Goal: Task Accomplishment & Management: Manage account settings

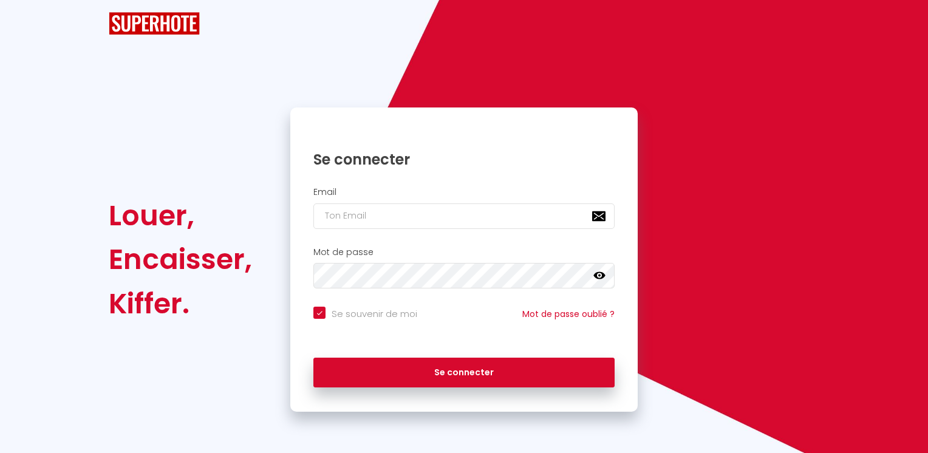
checkbox input "true"
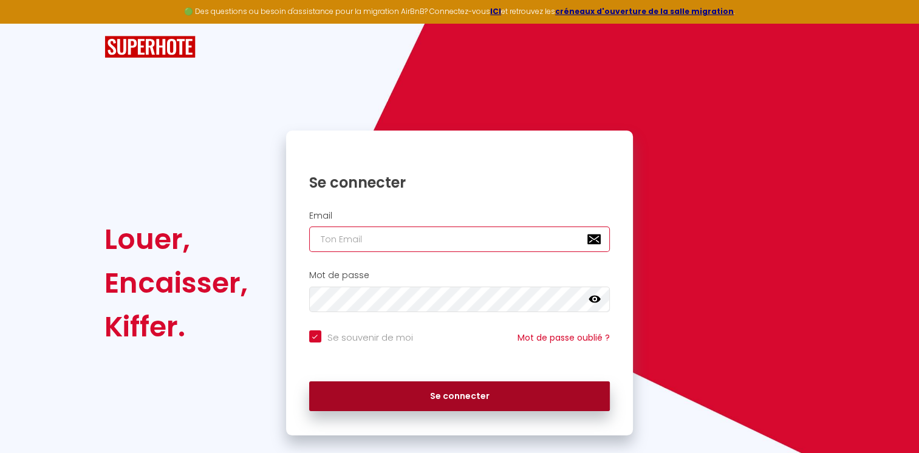
type input "[EMAIL_ADDRESS][DOMAIN_NAME]"
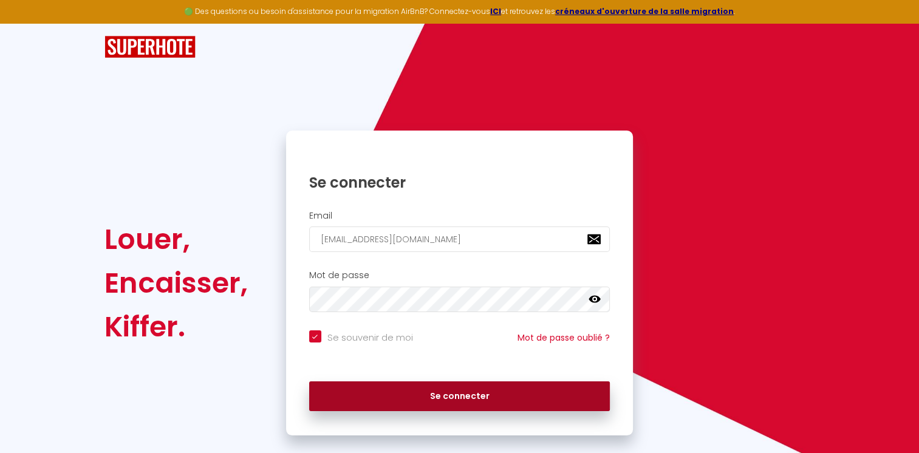
click at [405, 387] on button "Se connecter" at bounding box center [459, 396] width 301 height 30
checkbox input "true"
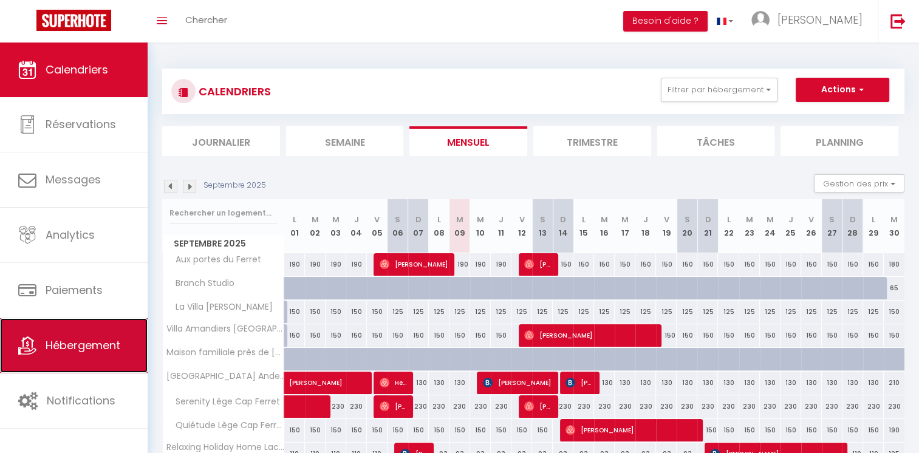
click at [41, 344] on link "Hébergement" at bounding box center [74, 345] width 148 height 55
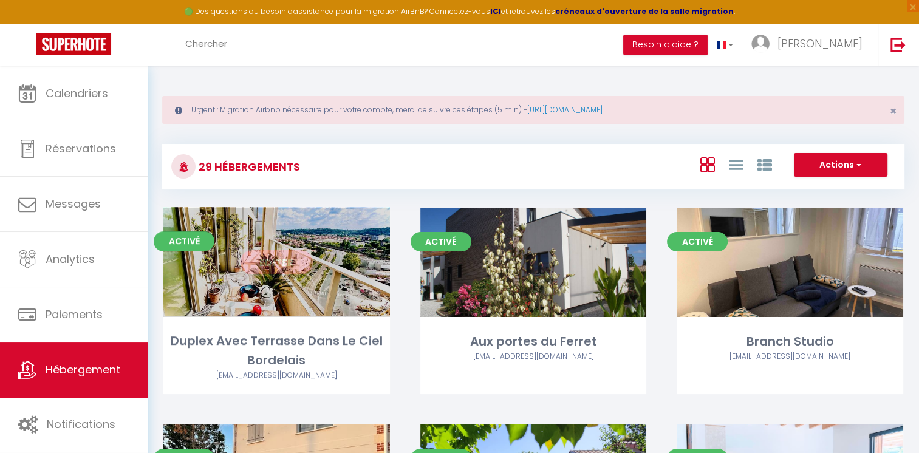
click at [285, 266] on link "Editer" at bounding box center [276, 262] width 73 height 24
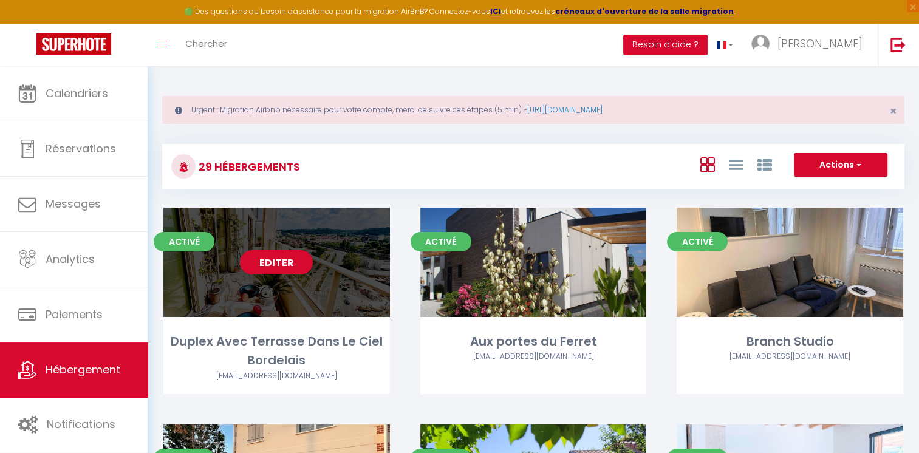
click at [287, 264] on link "Editer" at bounding box center [276, 262] width 73 height 24
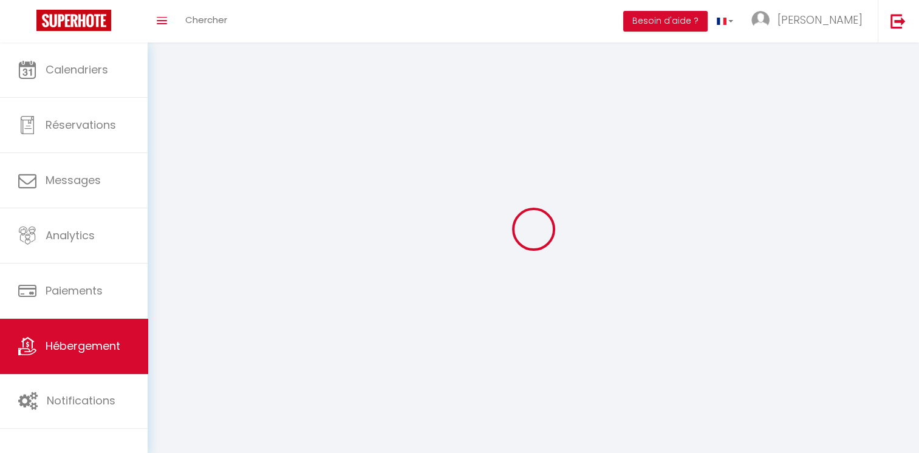
select select
select select "28"
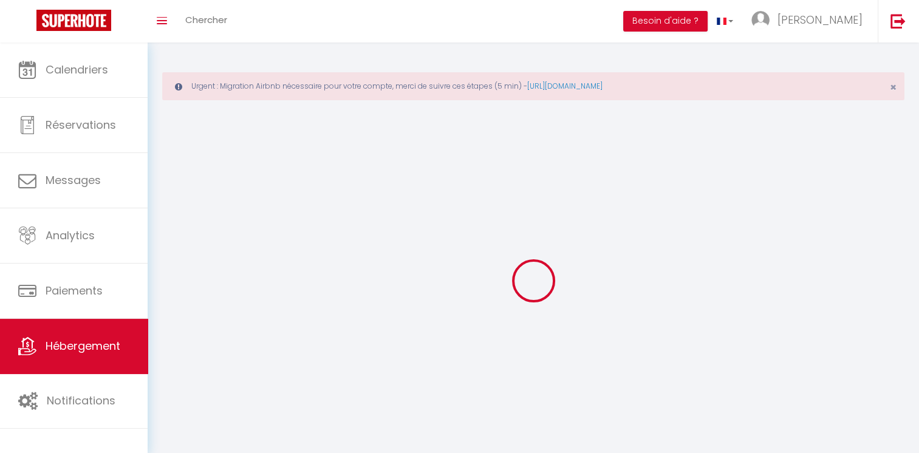
select select
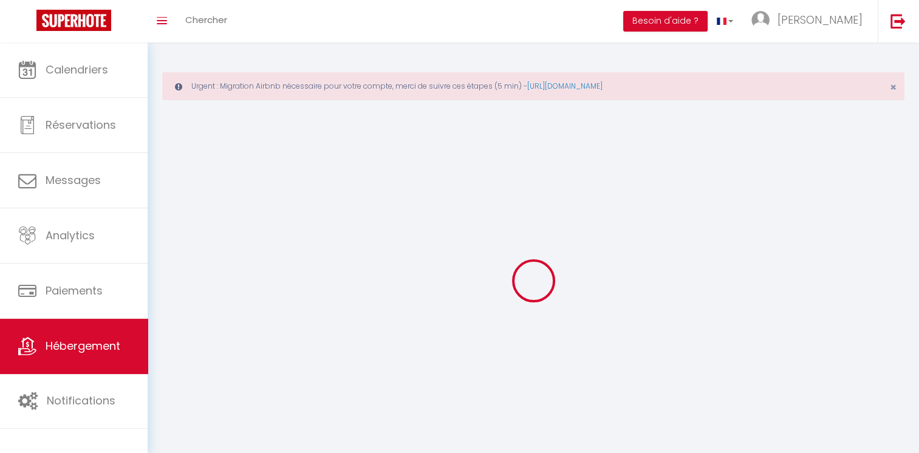
select select
checkbox input "false"
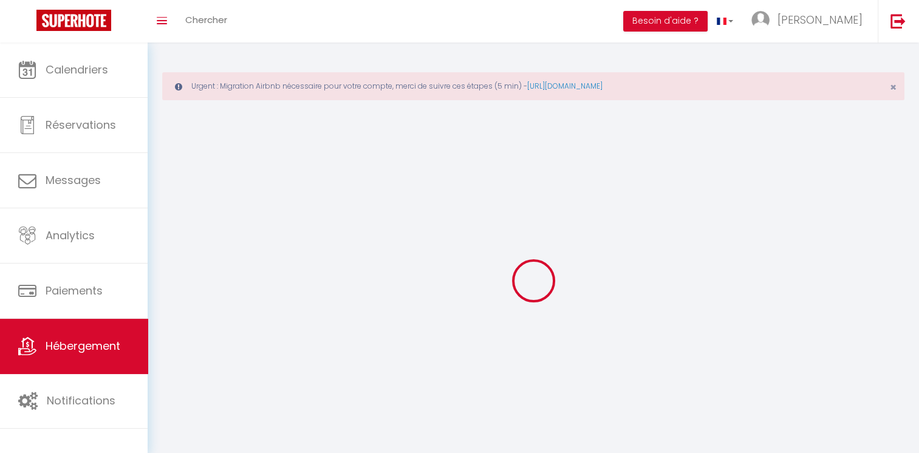
select select
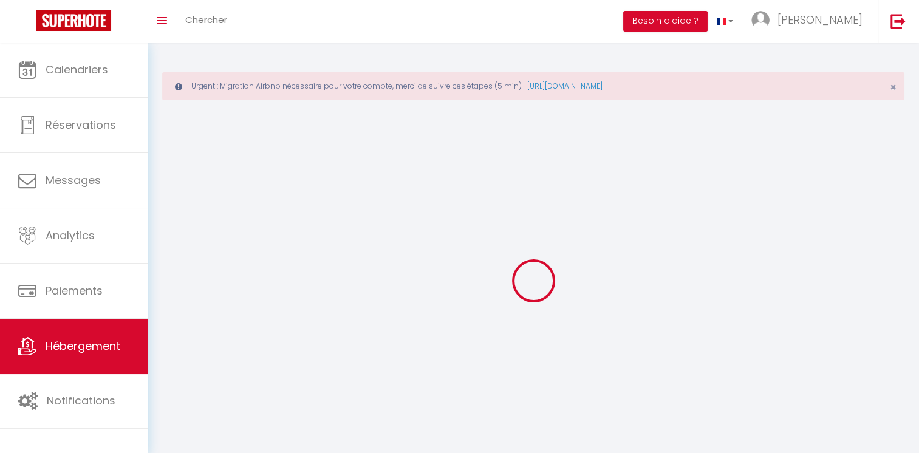
select select
checkbox input "false"
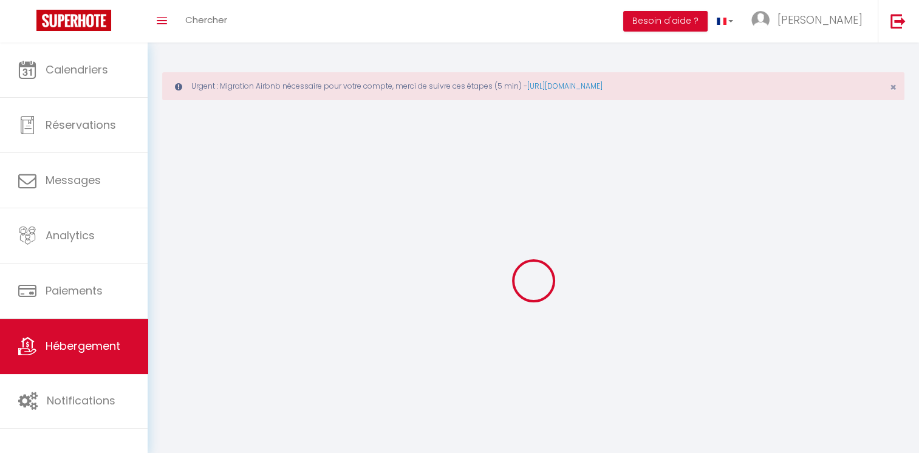
checkbox input "false"
select select
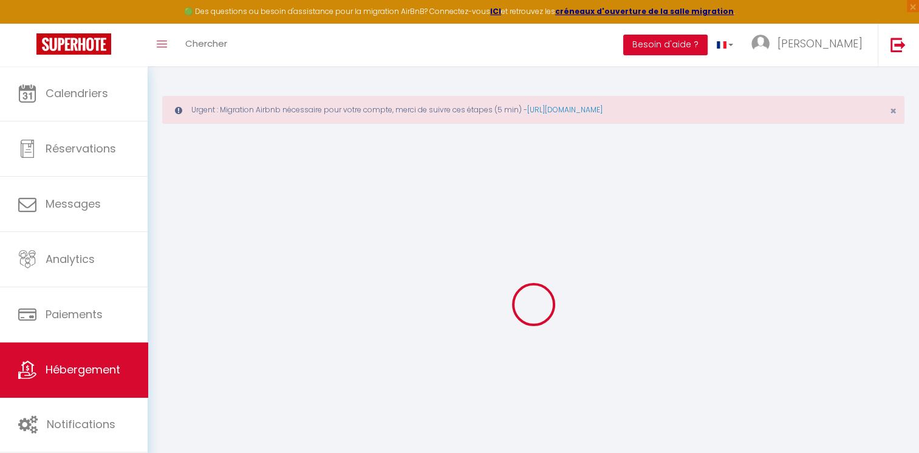
select select
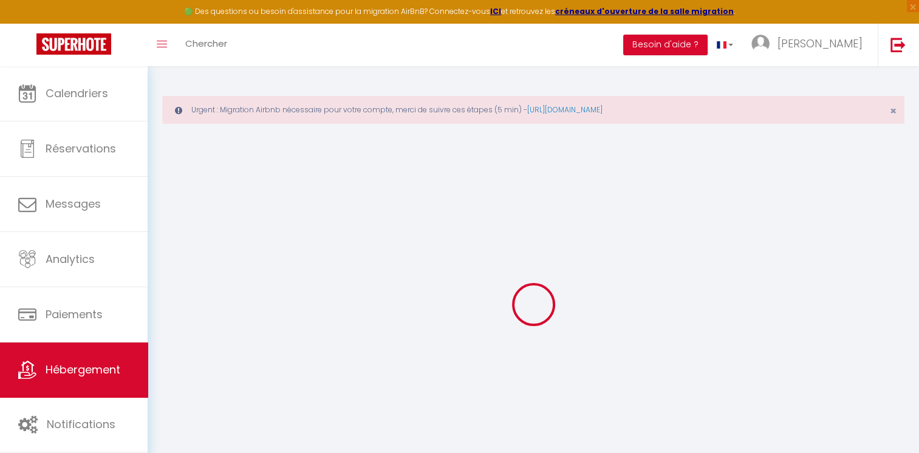
select select
checkbox input "false"
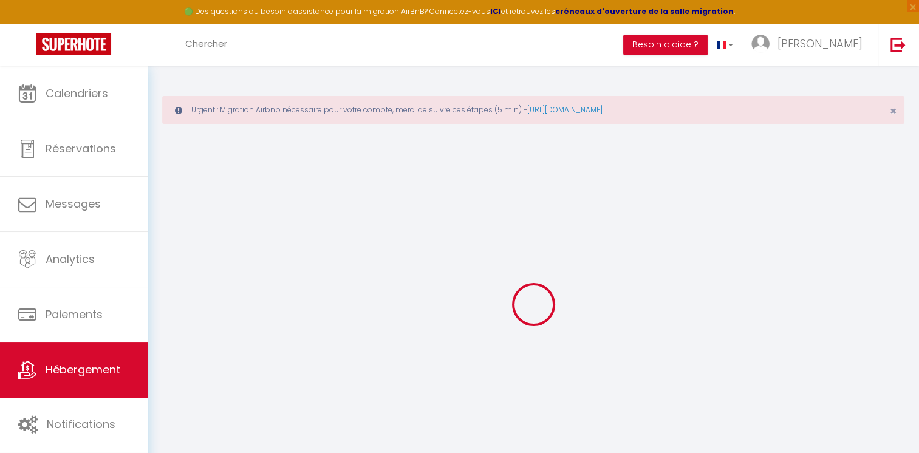
select select
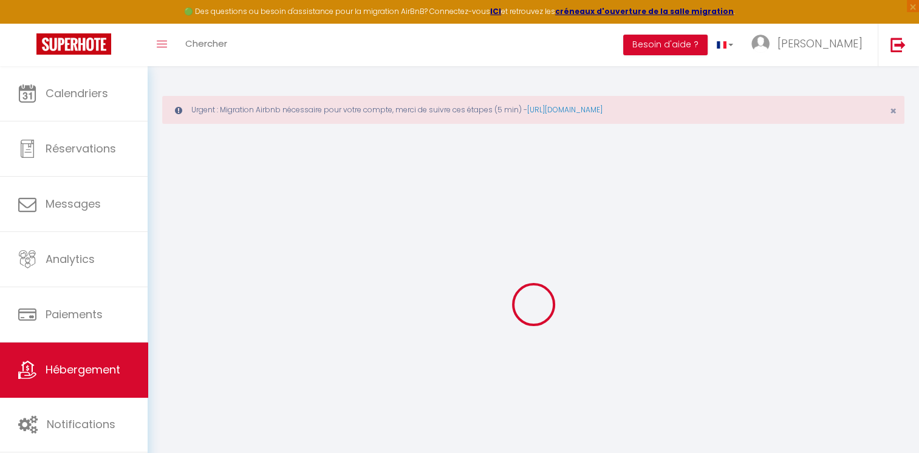
select select
checkbox input "false"
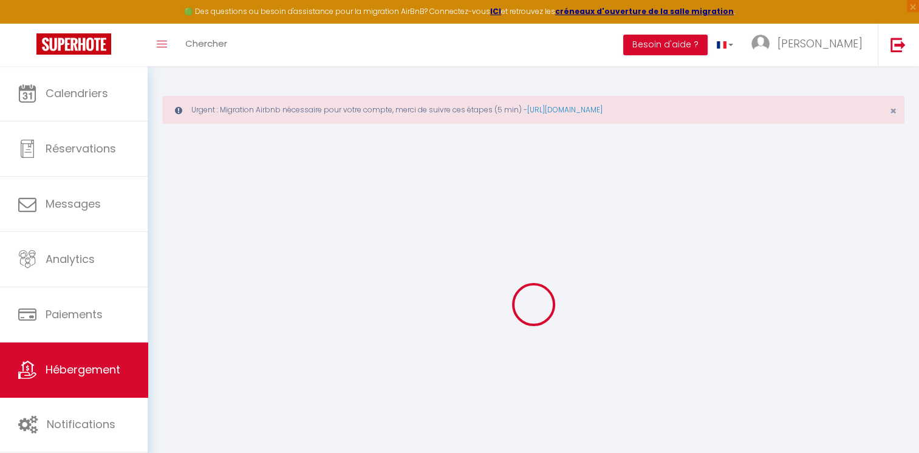
checkbox input "false"
select select
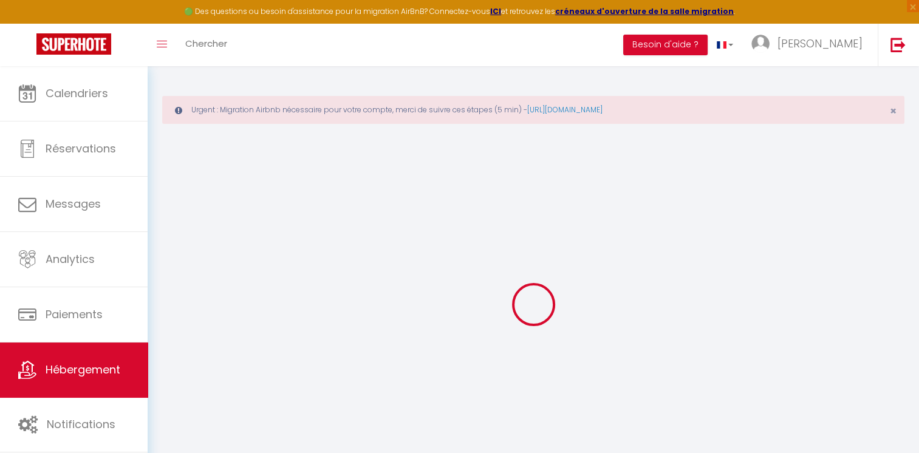
select select
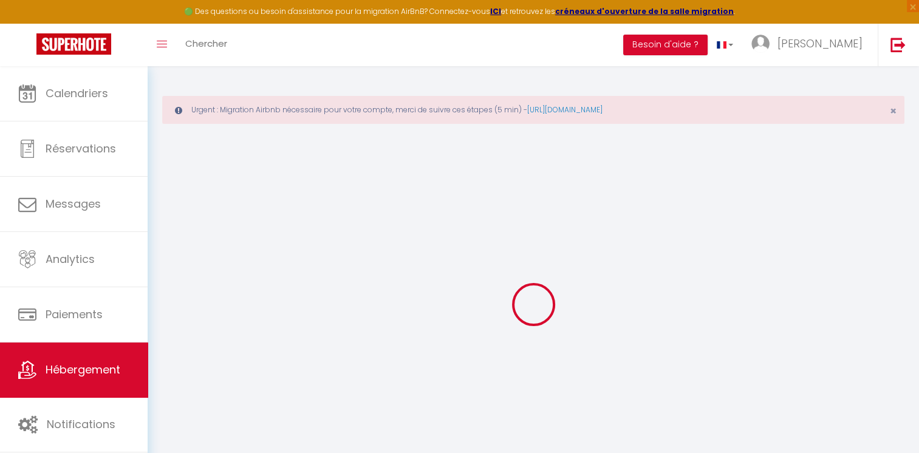
checkbox input "false"
select select
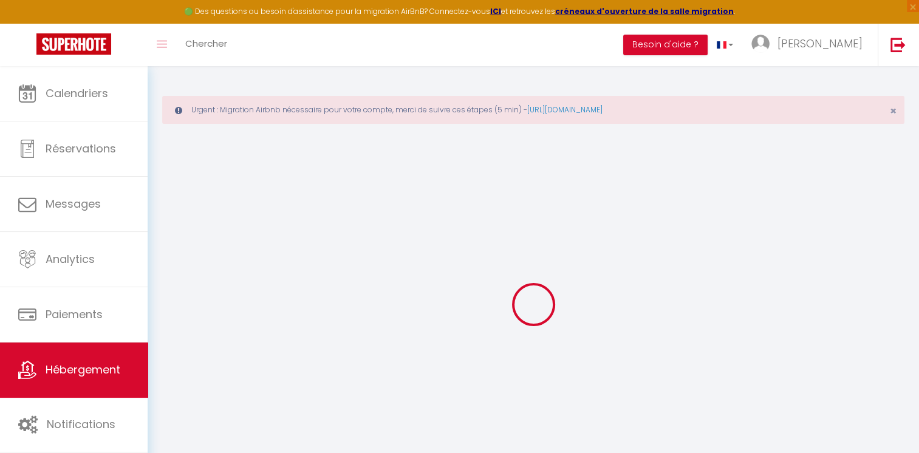
select select
type input "Duplex Avec Terrasse Dans Le Ciel Bordelais"
type input "[PERSON_NAME]"
select select "2"
type input "135"
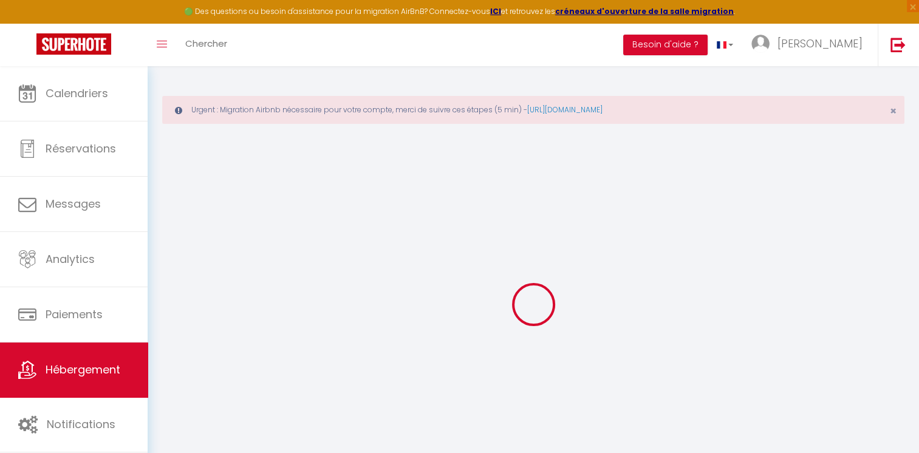
type input "58"
type input "7.2"
type input "6.91"
type input "500"
select select
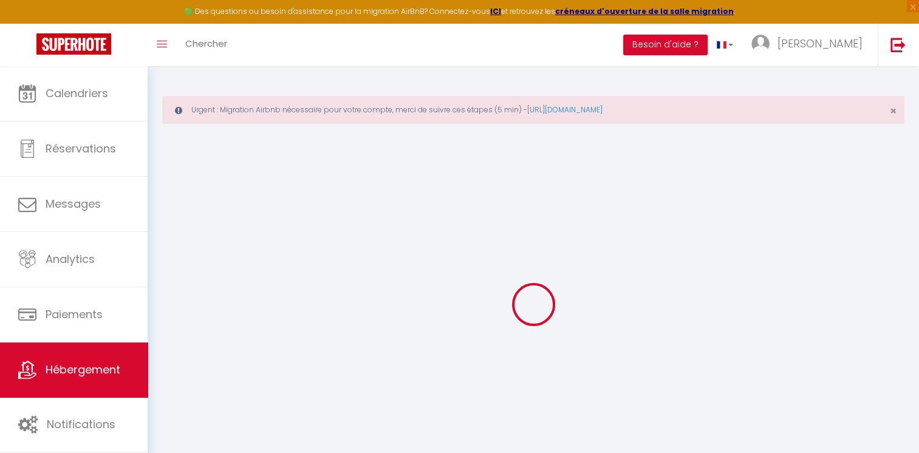
select select
type input "boulevard [PERSON_NAME] [PERSON_NAME]"
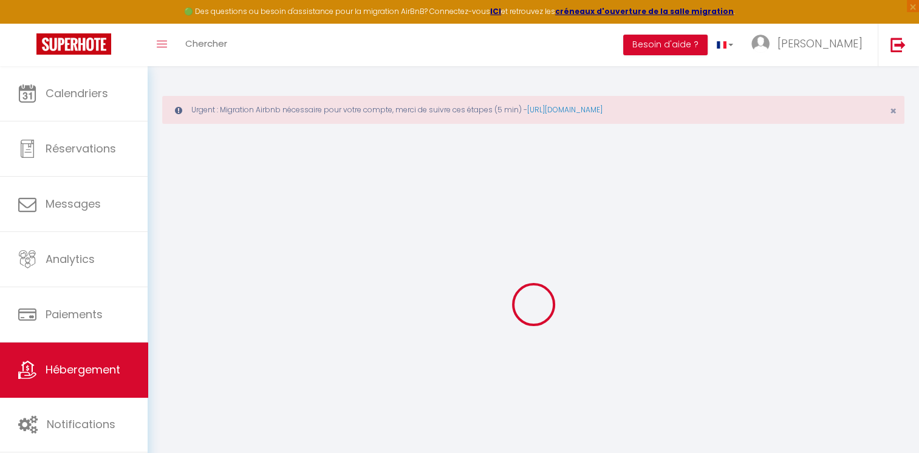
type input "33100"
type input "[GEOGRAPHIC_DATA]"
type input "[EMAIL_ADDRESS][DOMAIN_NAME]"
select select "14519"
checkbox input "false"
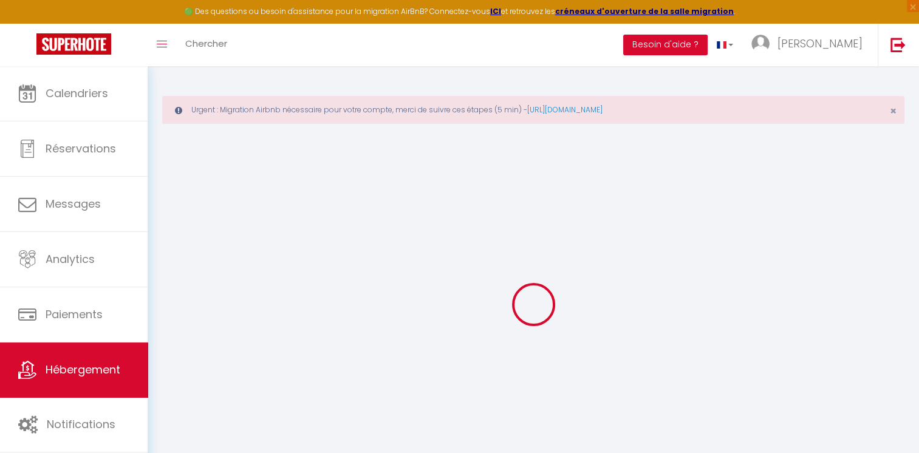
checkbox input "false"
radio input "true"
type input "0"
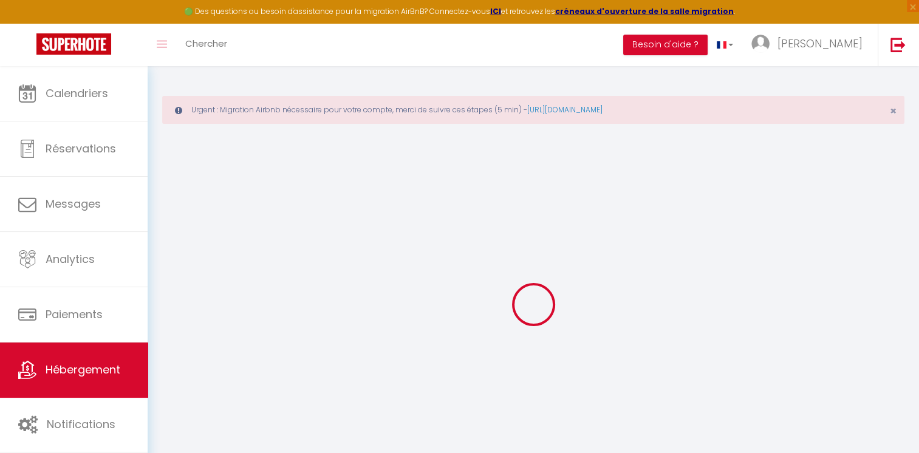
type input "0"
checkbox input "false"
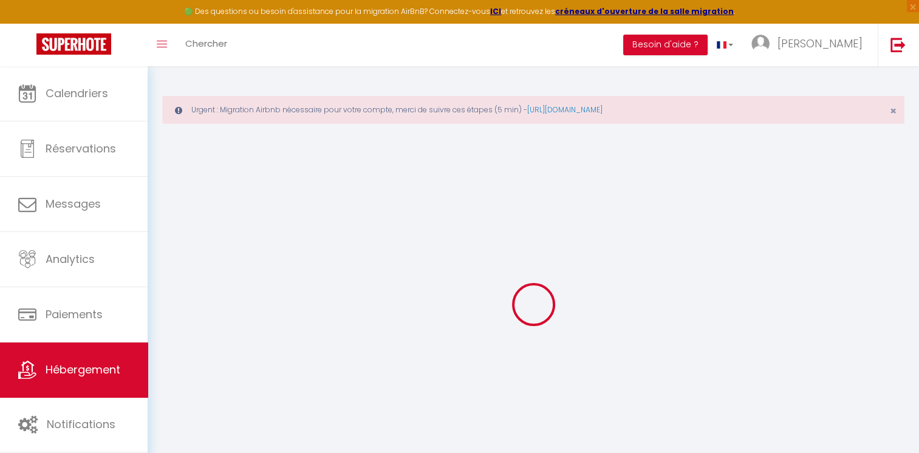
checkbox input "false"
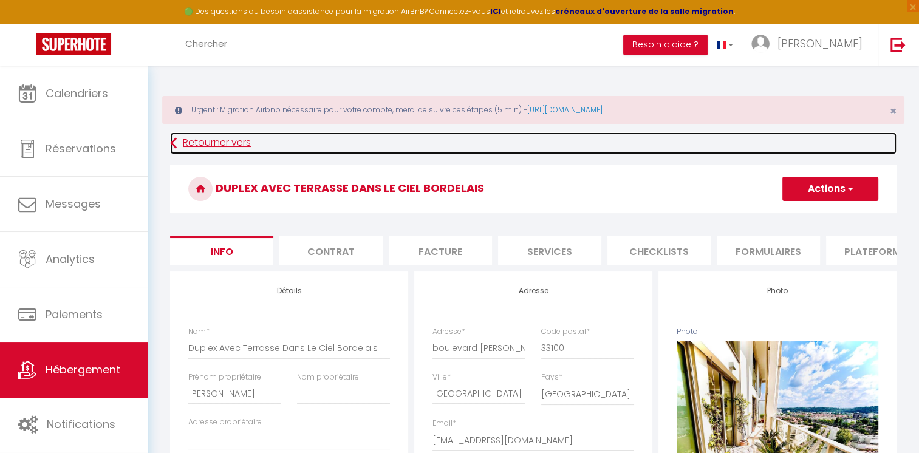
click at [228, 142] on link "Retourner vers" at bounding box center [533, 143] width 726 height 22
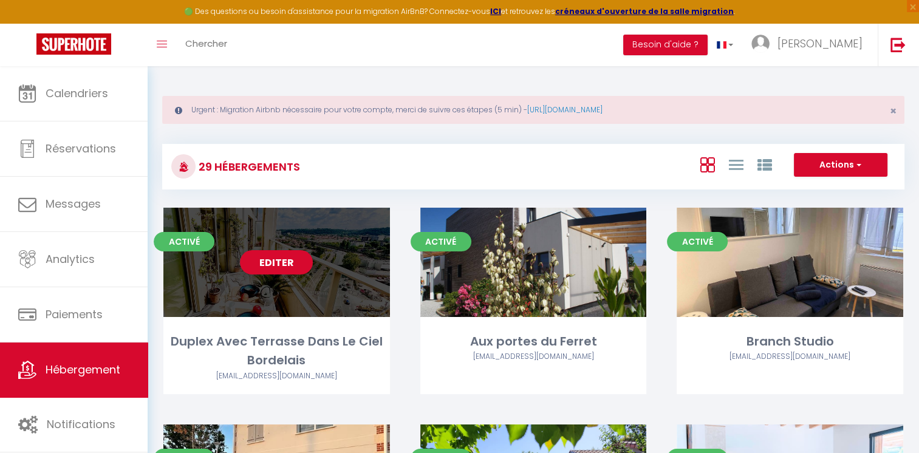
click at [369, 262] on div "Editer" at bounding box center [276, 262] width 227 height 109
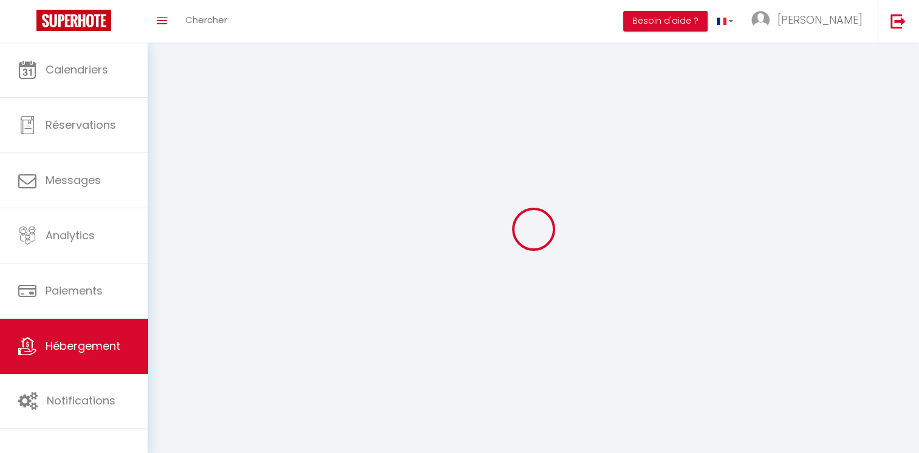
select select "1"
select select
select select "28"
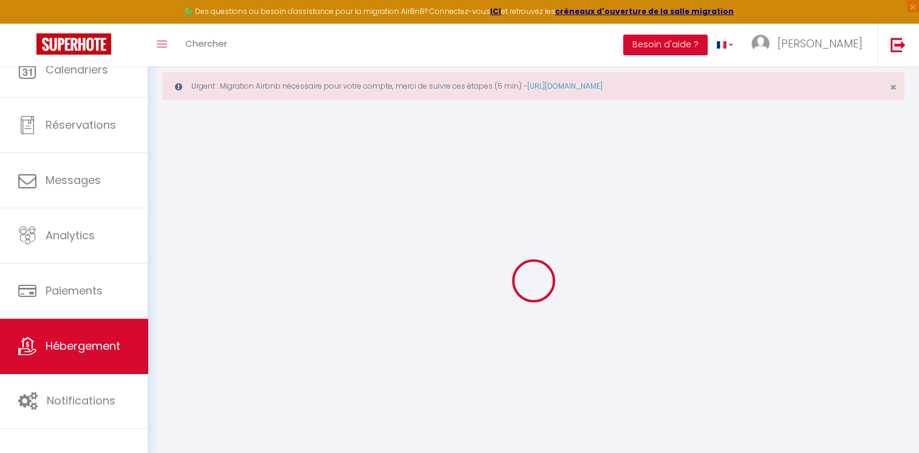
select select
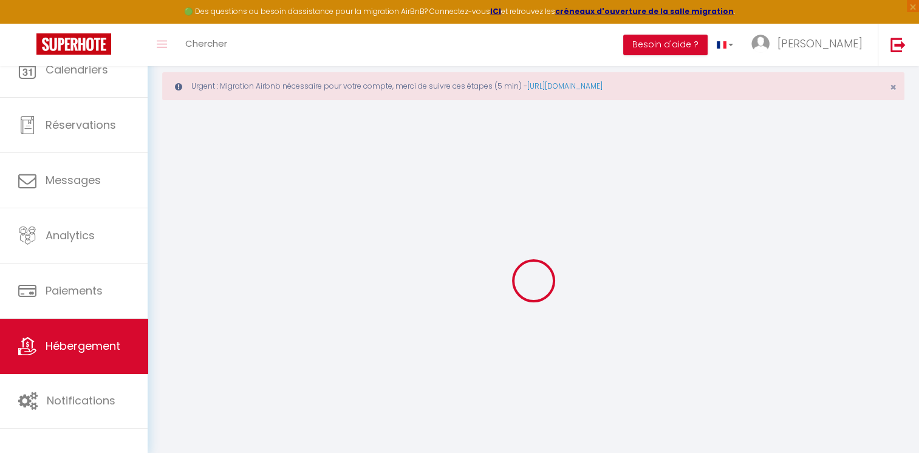
select select
checkbox input "false"
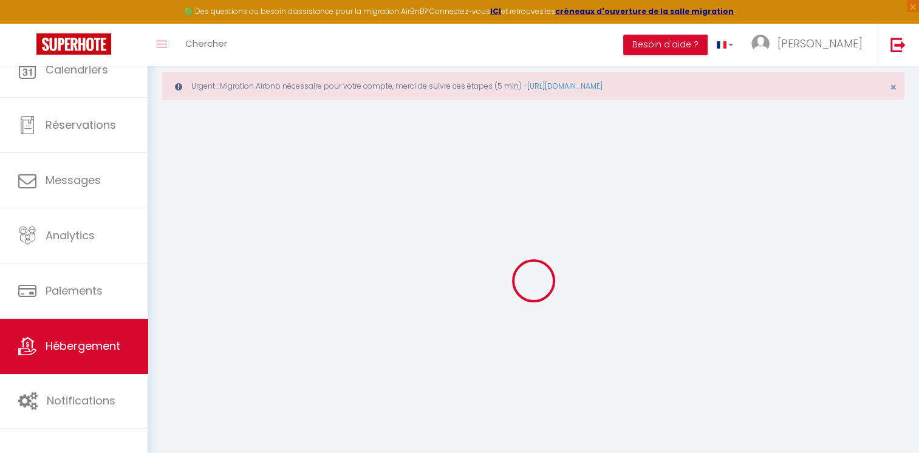
select select
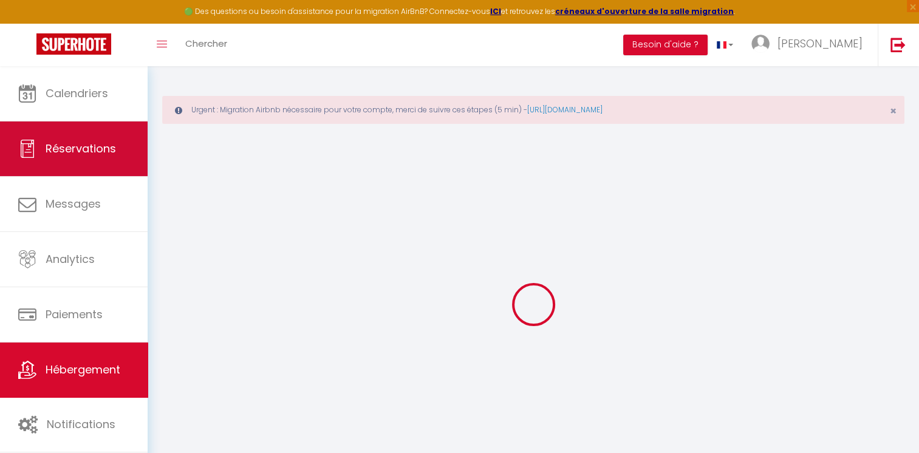
select select
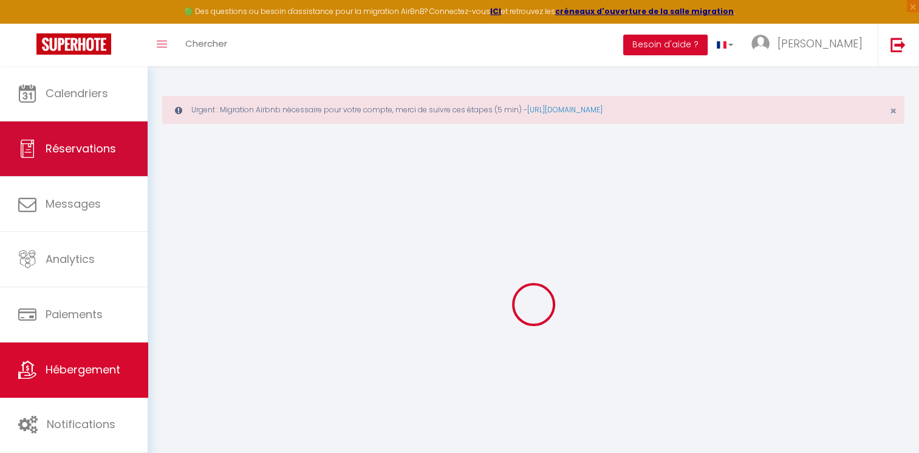
select select
checkbox input "false"
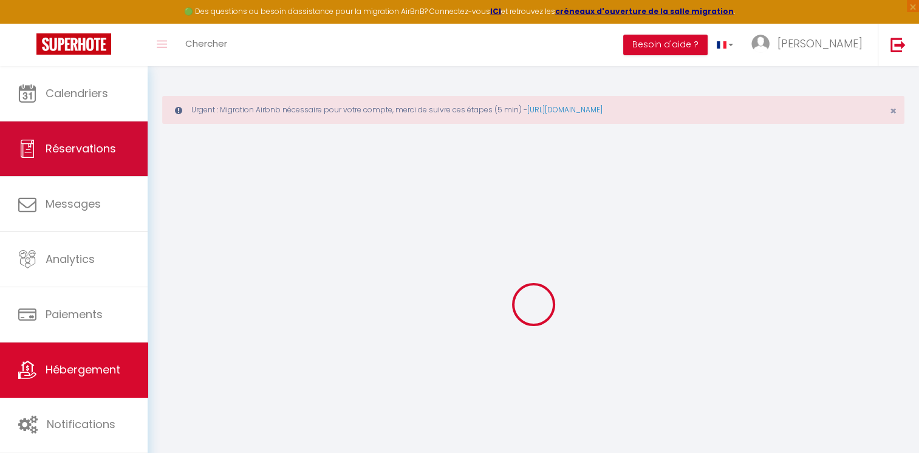
select select
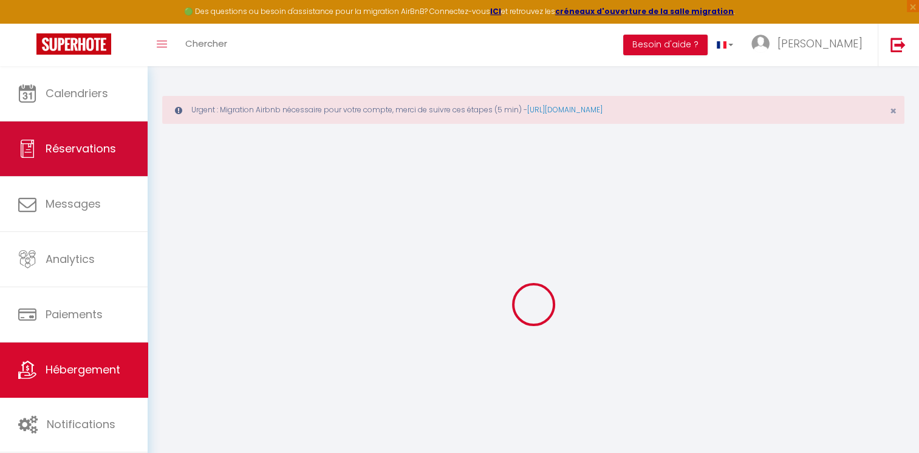
select select
checkbox input "false"
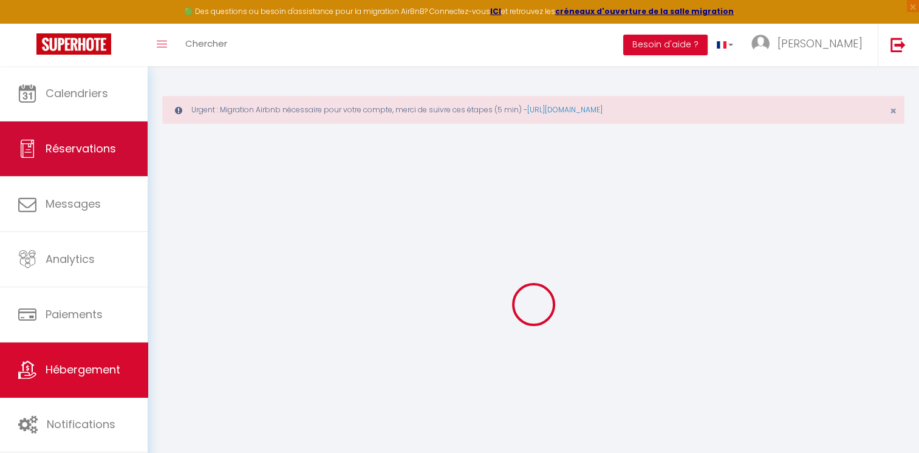
checkbox input "false"
select select
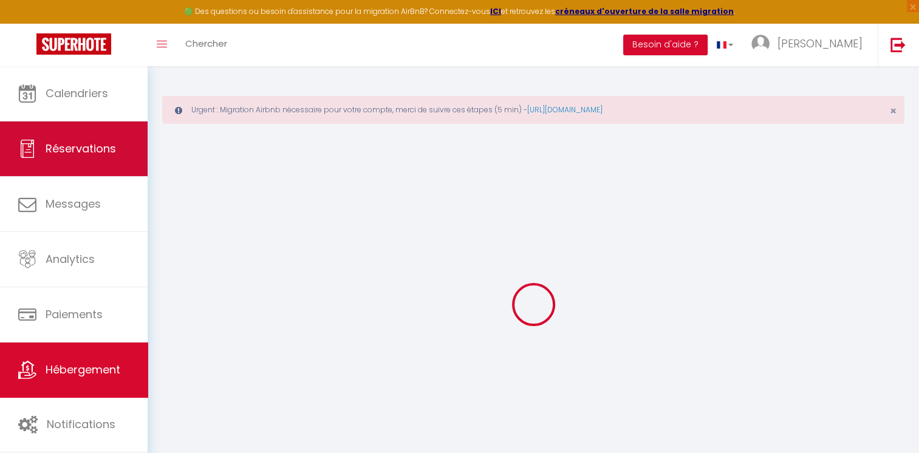
select select
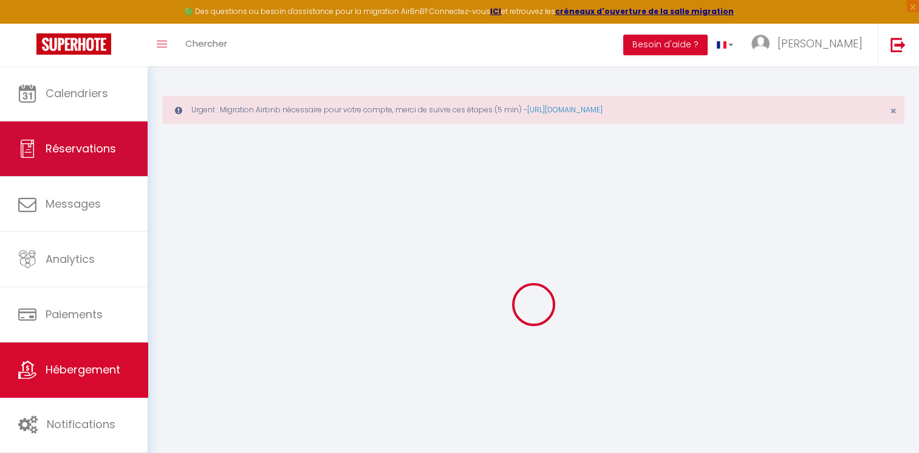
checkbox input "false"
select select
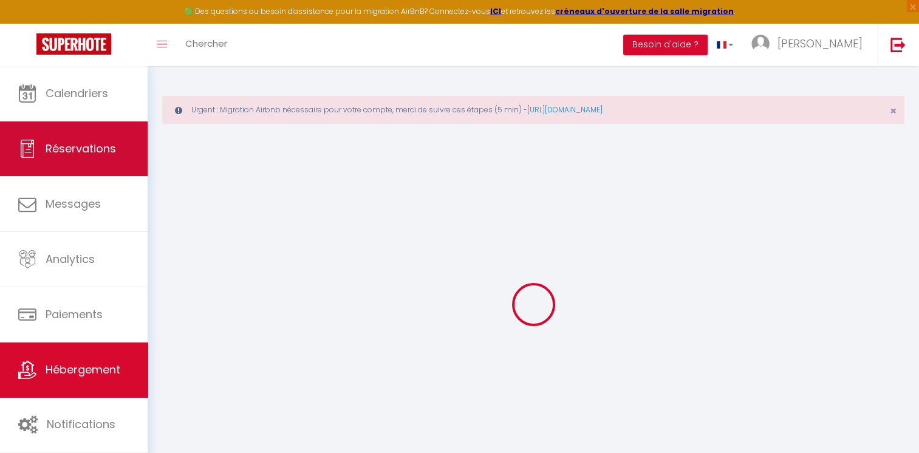
select select
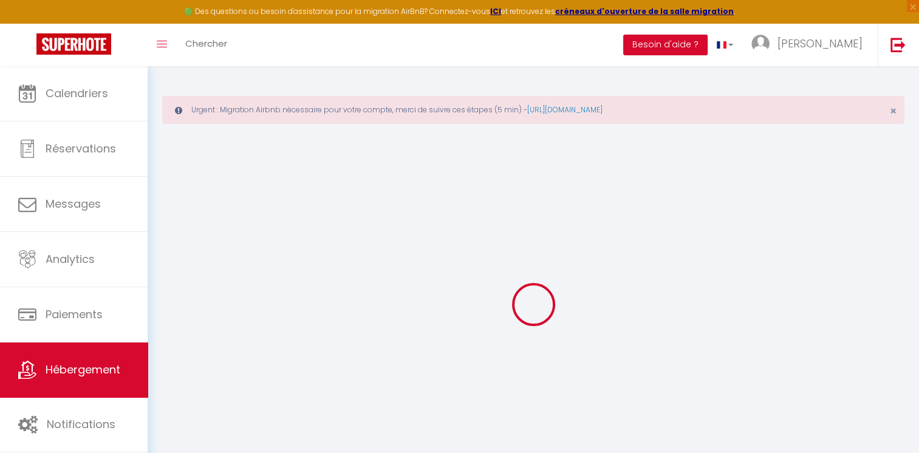
type input "Duplex Avec Terrasse Dans Le Ciel Bordelais"
type input "[PERSON_NAME]"
select select "2"
type input "135"
type input "58"
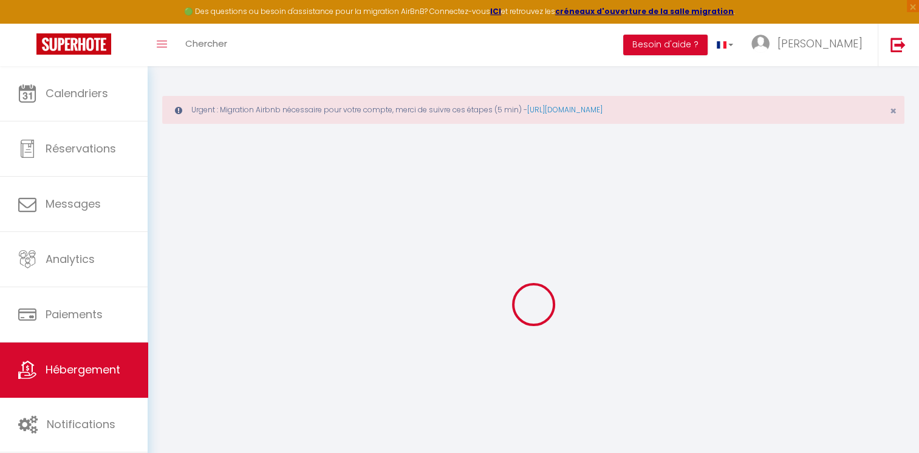
type input "7.2"
type input "6.91"
type input "500"
select select
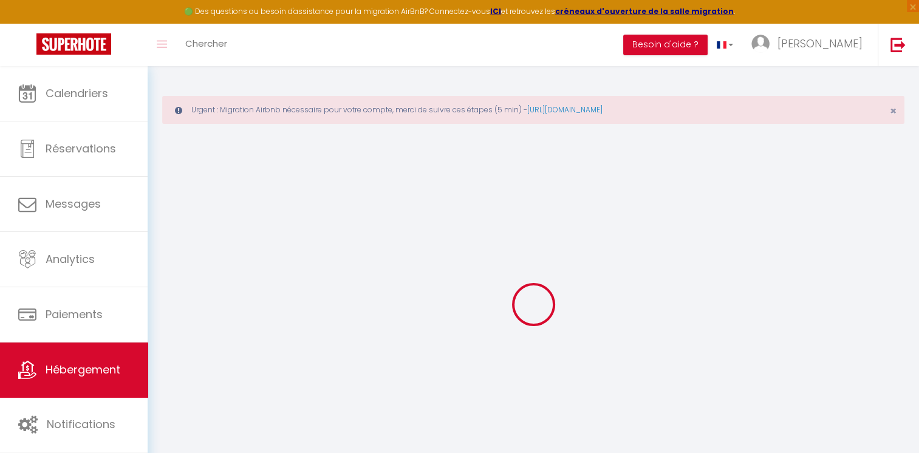
select select
type input "boulevard [PERSON_NAME] [PERSON_NAME]"
type input "33100"
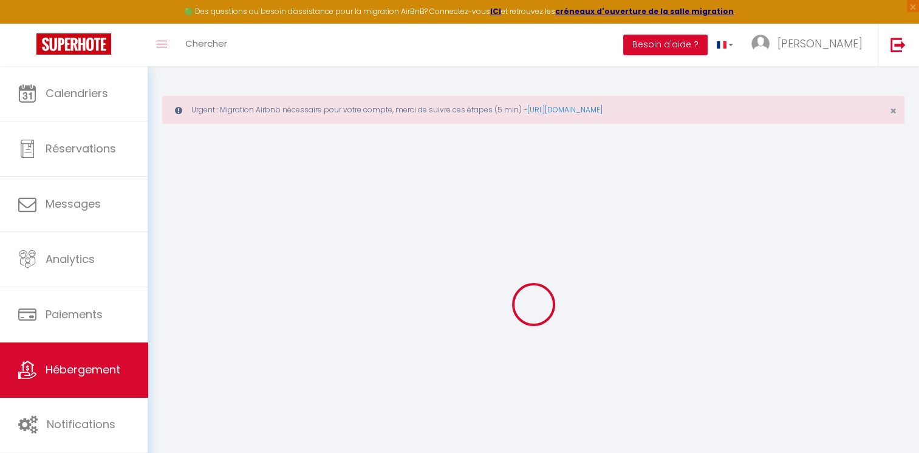
type input "[GEOGRAPHIC_DATA]"
type input "[EMAIL_ADDRESS][DOMAIN_NAME]"
select select "14519"
checkbox input "false"
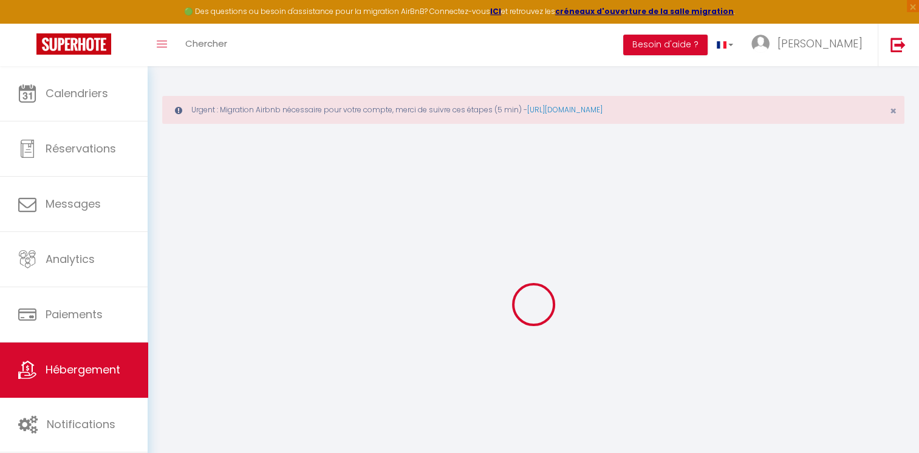
checkbox input "false"
radio input "true"
type input "0"
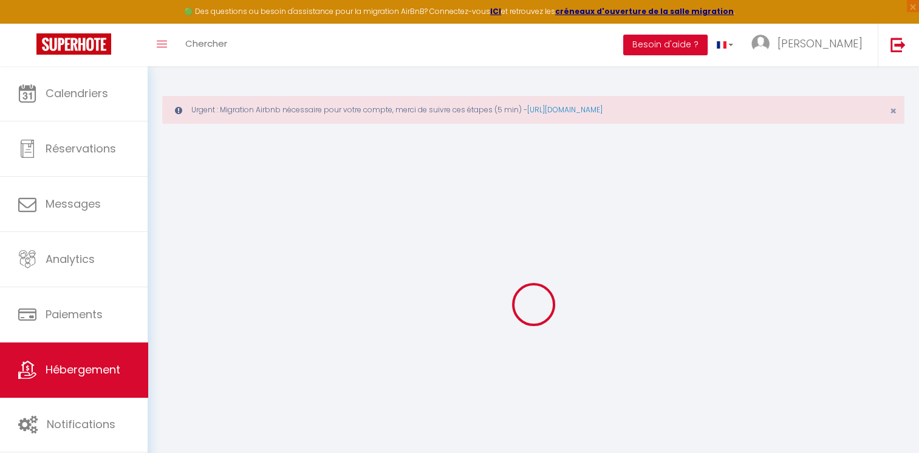
type input "0"
select select
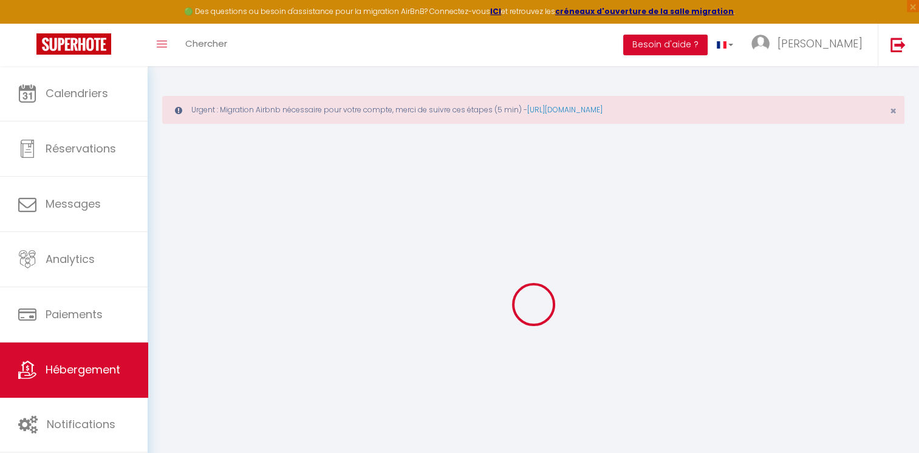
select select
checkbox input "false"
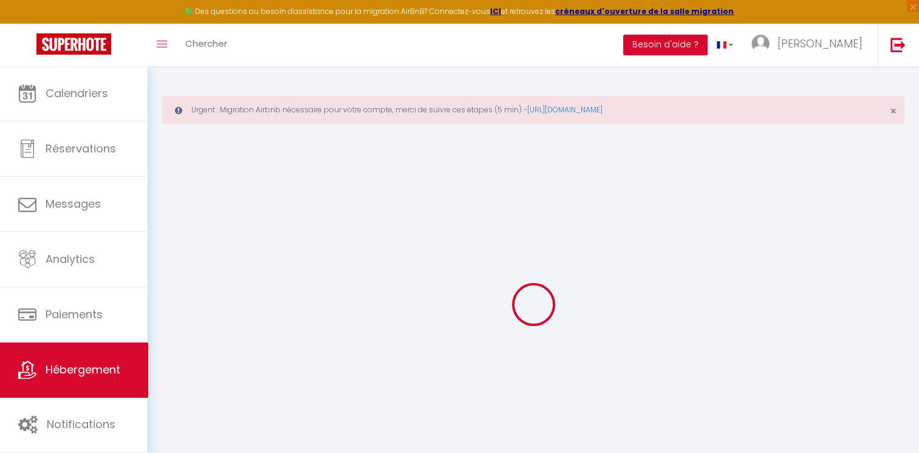
checkbox input "false"
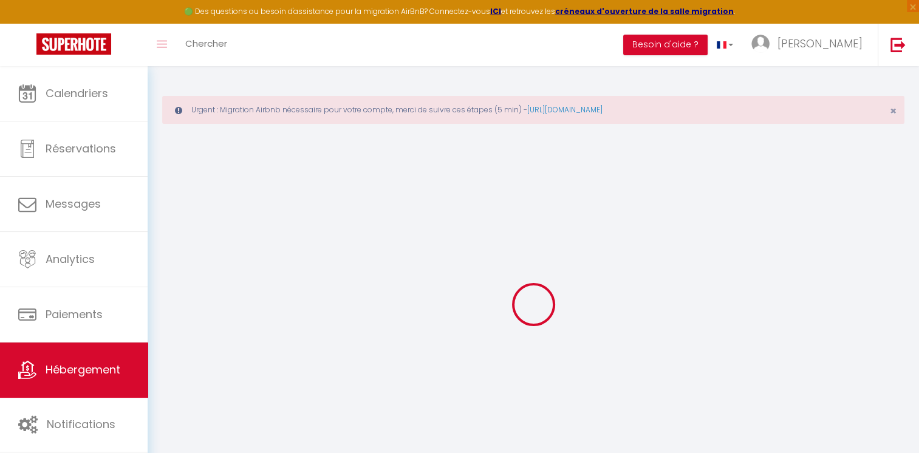
select select "15:00"
select select "20:00"
select select "10:00"
select select "30"
select select "120"
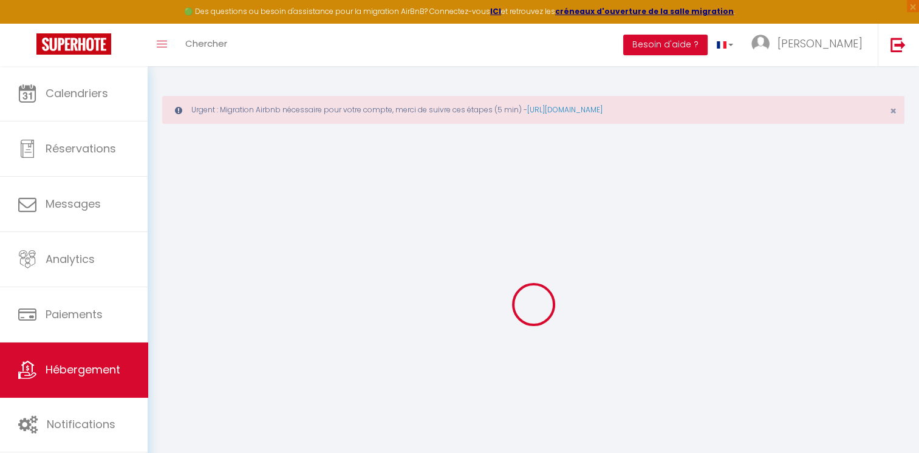
checkbox input "false"
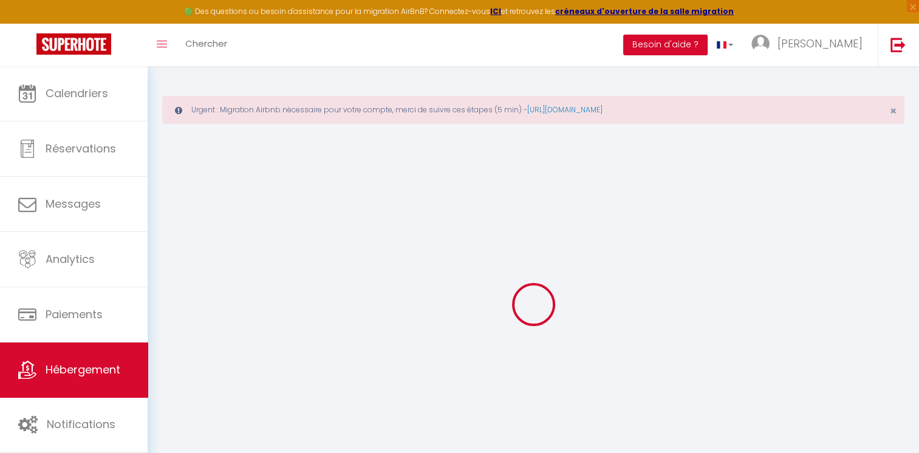
checkbox input "false"
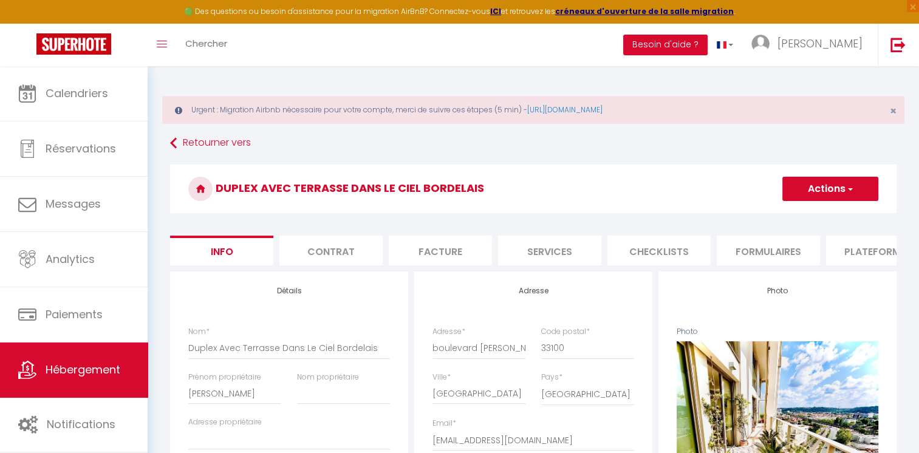
click at [863, 182] on button "Actions" at bounding box center [830, 189] width 96 height 24
click at [663, 185] on h3 "Duplex Avec Terrasse Dans Le Ciel Bordelais" at bounding box center [533, 189] width 726 height 49
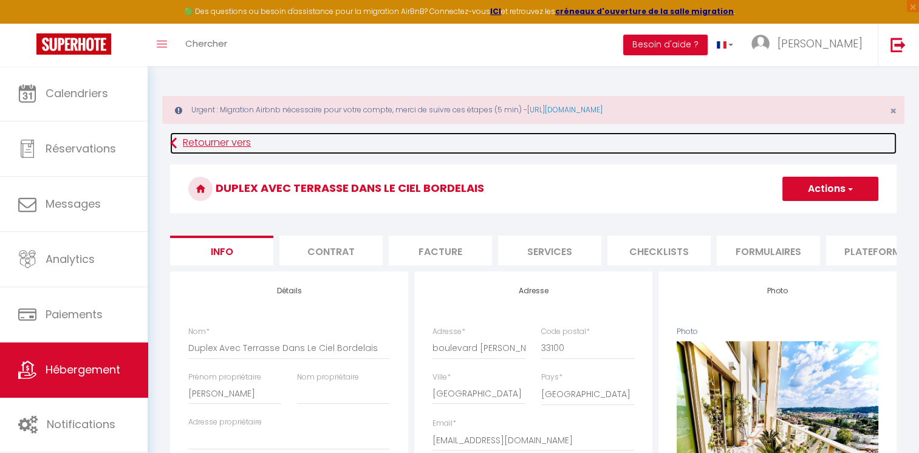
click at [221, 142] on link "Retourner vers" at bounding box center [533, 143] width 726 height 22
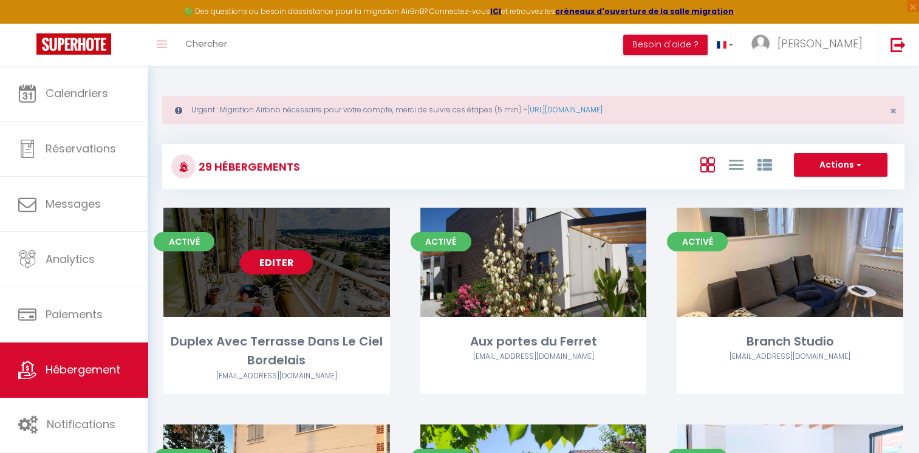
click at [299, 260] on link "Editer" at bounding box center [276, 262] width 73 height 24
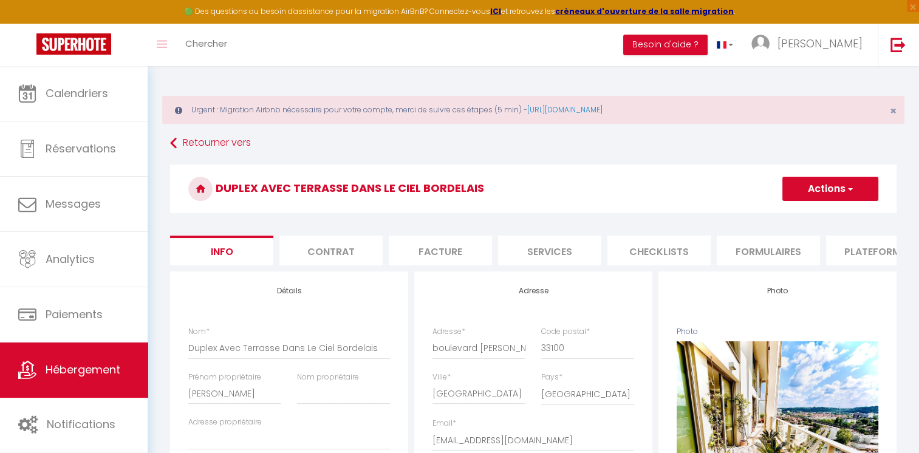
click at [791, 186] on button "Actions" at bounding box center [830, 189] width 96 height 24
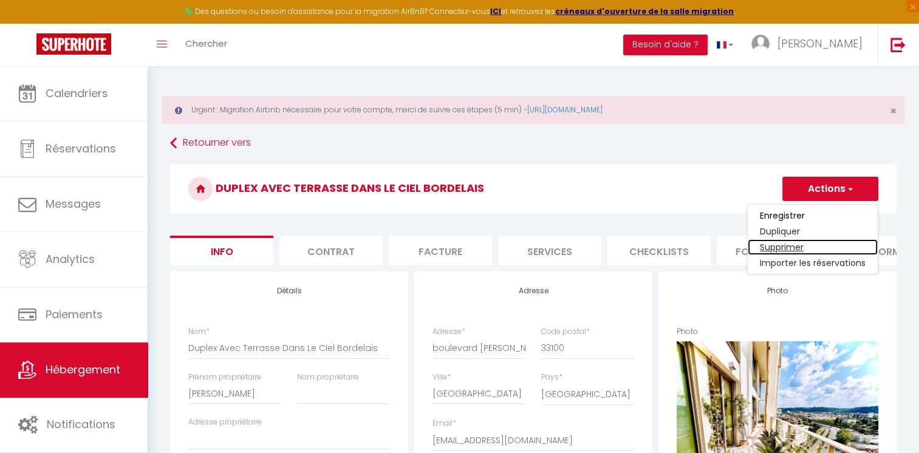
click at [778, 245] on link "Supprimer" at bounding box center [813, 247] width 130 height 16
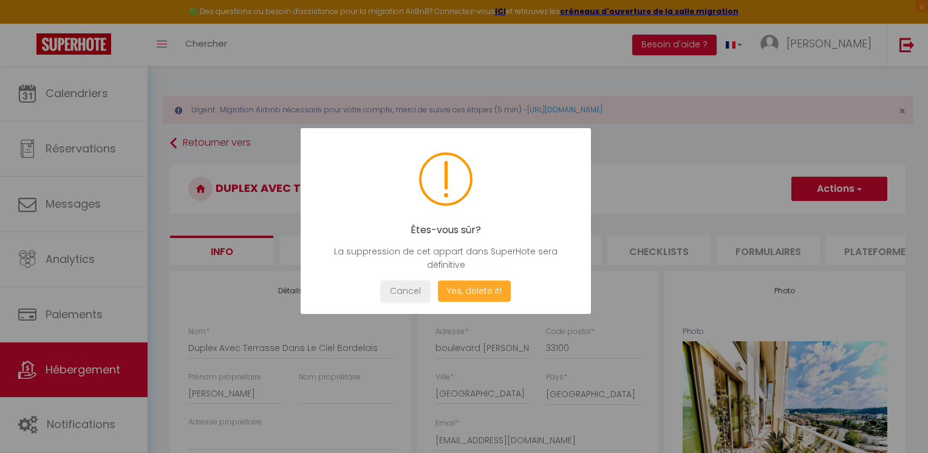
click at [466, 295] on button "Yes, delete it!" at bounding box center [474, 291] width 73 height 21
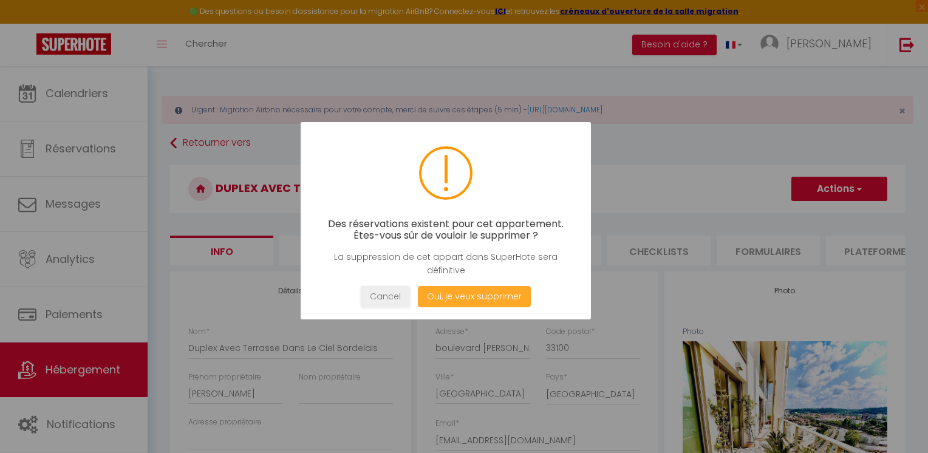
click at [466, 295] on button "Oui, je veux supprimer" at bounding box center [474, 296] width 113 height 21
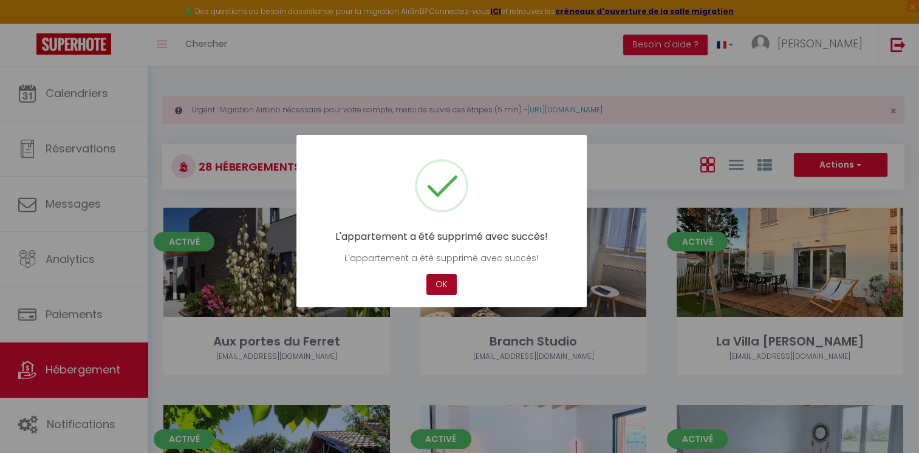
click at [441, 286] on button "OK" at bounding box center [441, 284] width 30 height 21
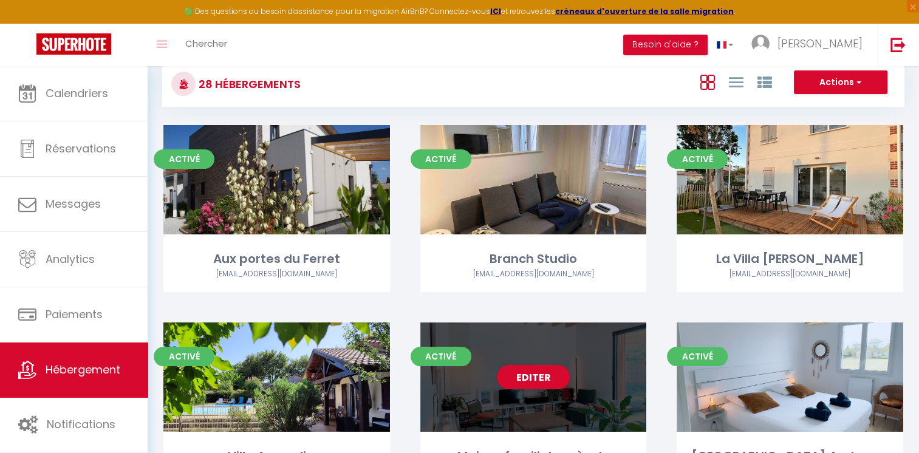
scroll to position [203, 0]
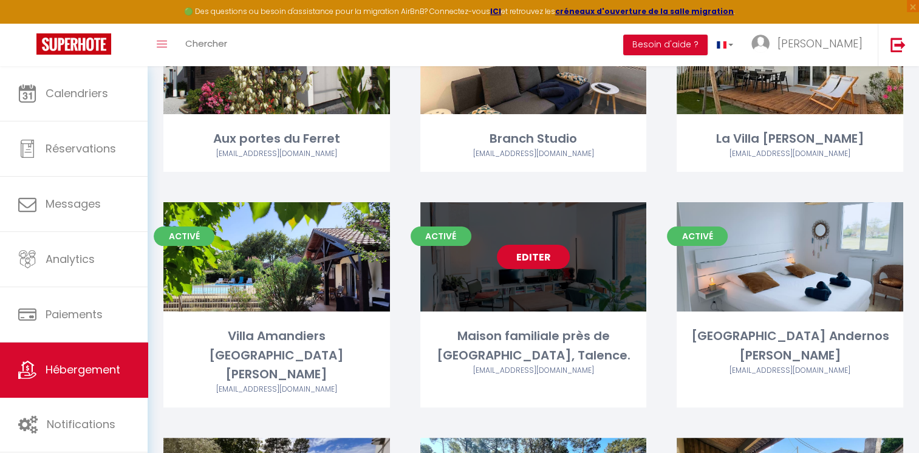
click at [544, 259] on link "Editer" at bounding box center [533, 257] width 73 height 24
click at [542, 259] on link "Editer" at bounding box center [533, 257] width 73 height 24
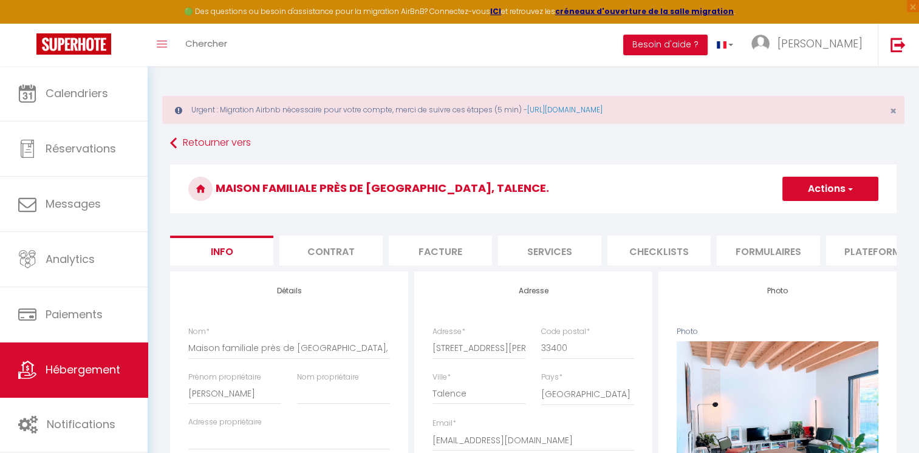
click at [822, 189] on button "Actions" at bounding box center [830, 189] width 96 height 24
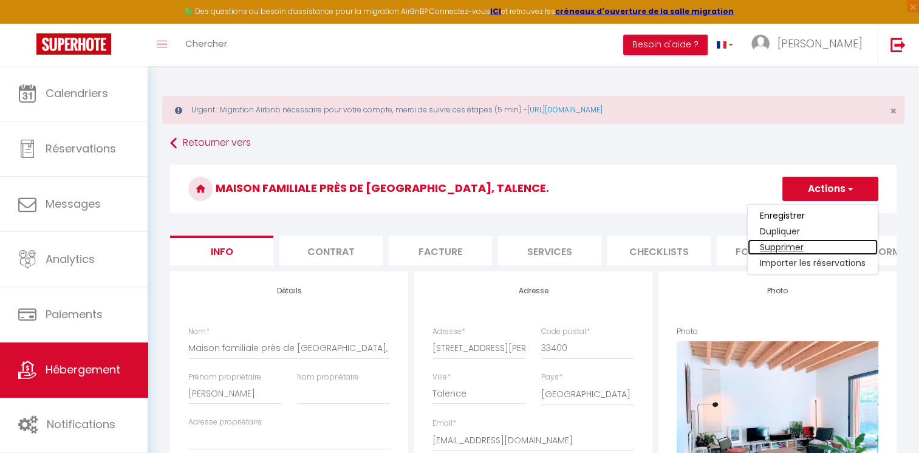
click at [778, 247] on link "Supprimer" at bounding box center [813, 247] width 130 height 16
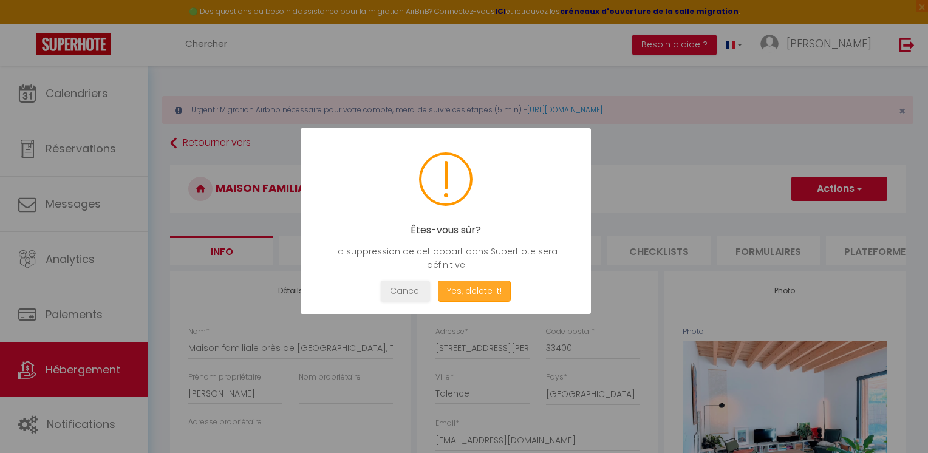
click at [461, 287] on button "Yes, delete it!" at bounding box center [474, 291] width 73 height 21
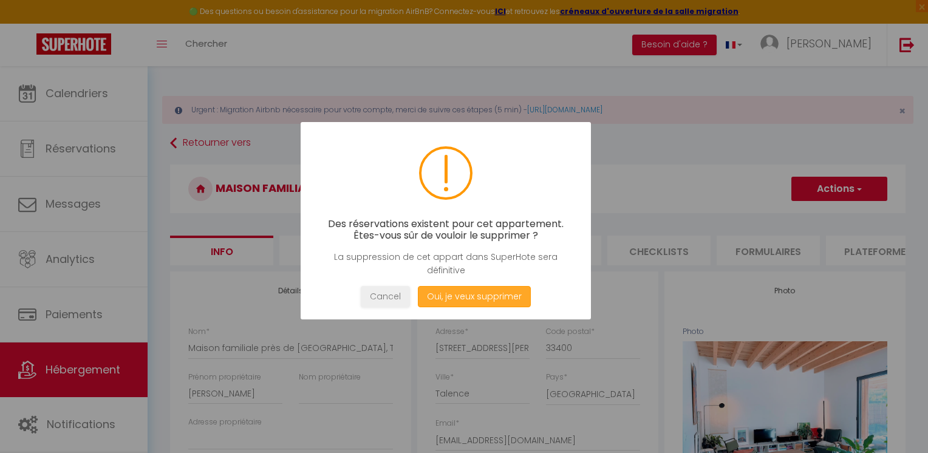
click at [456, 302] on button "Oui, je veux supprimer" at bounding box center [474, 296] width 113 height 21
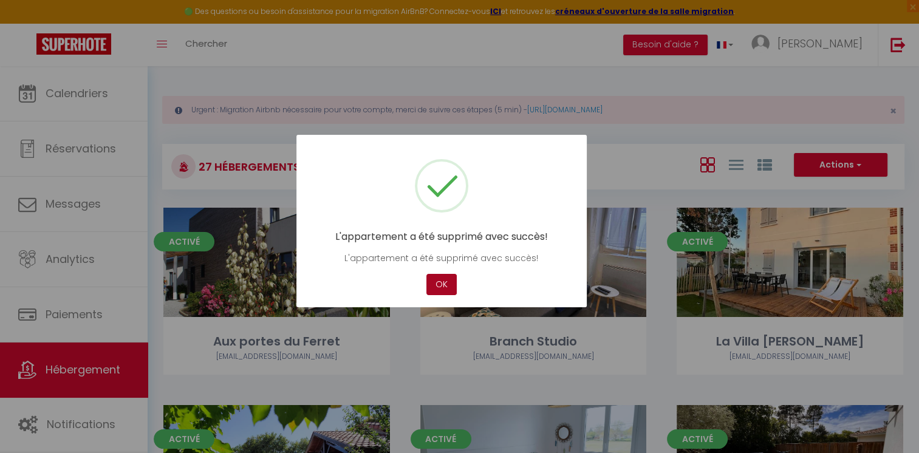
click at [442, 287] on button "OK" at bounding box center [441, 284] width 30 height 21
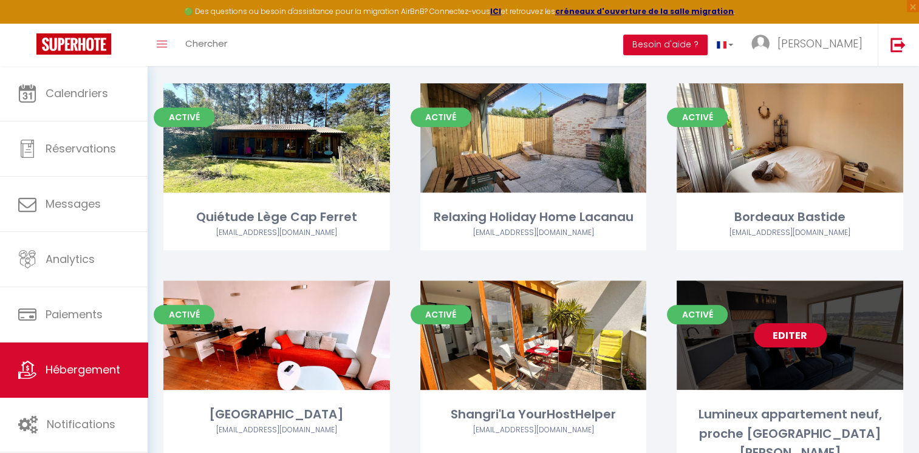
scroll to position [668, 0]
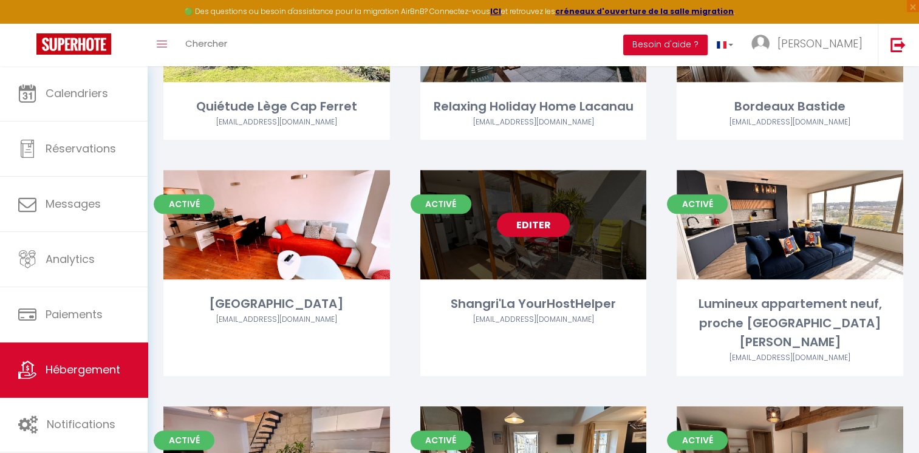
click at [518, 213] on link "Editer" at bounding box center [533, 225] width 73 height 24
click at [520, 213] on link "Editer" at bounding box center [533, 225] width 73 height 24
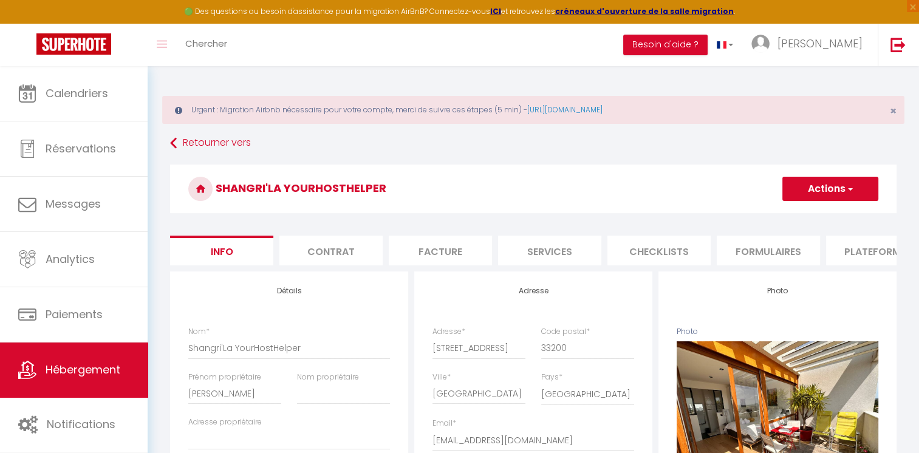
click at [828, 186] on button "Actions" at bounding box center [830, 189] width 96 height 24
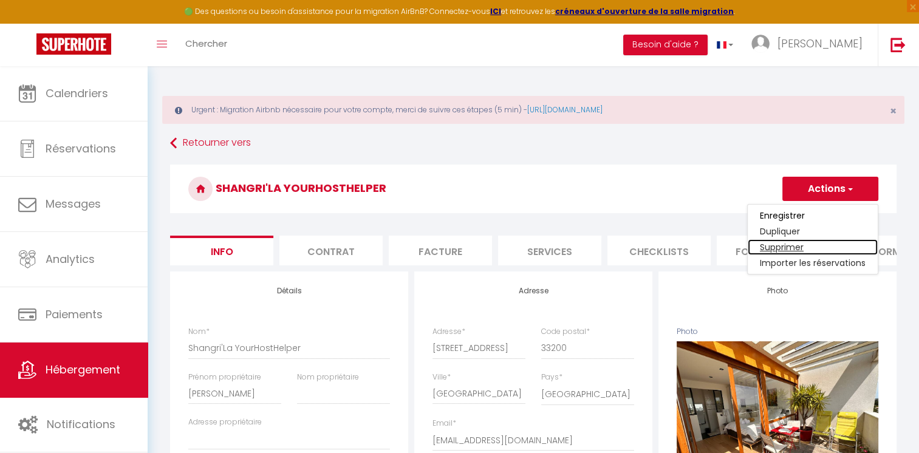
click at [775, 245] on link "Supprimer" at bounding box center [813, 247] width 130 height 16
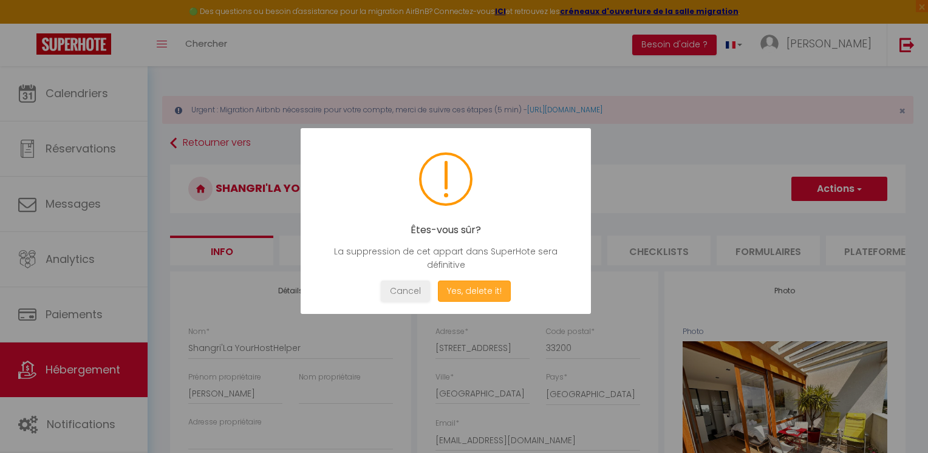
click at [486, 298] on button "Yes, delete it!" at bounding box center [474, 291] width 73 height 21
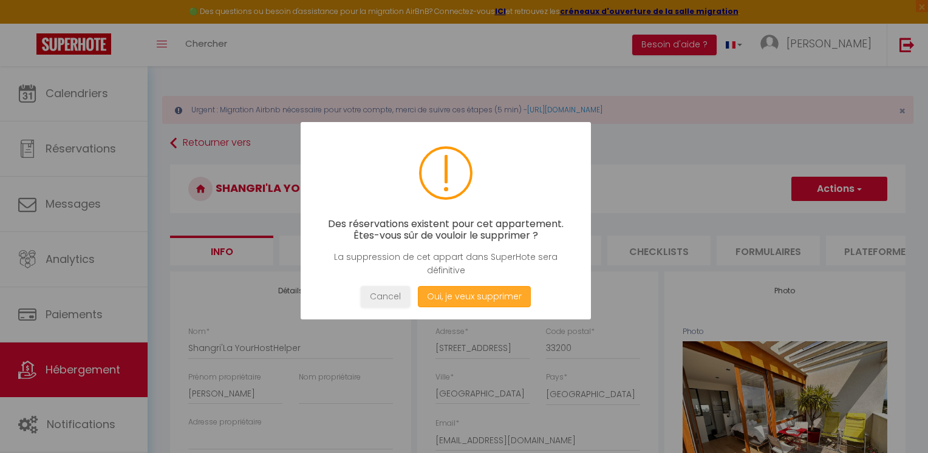
click at [486, 298] on button "Oui, je veux supprimer" at bounding box center [474, 296] width 113 height 21
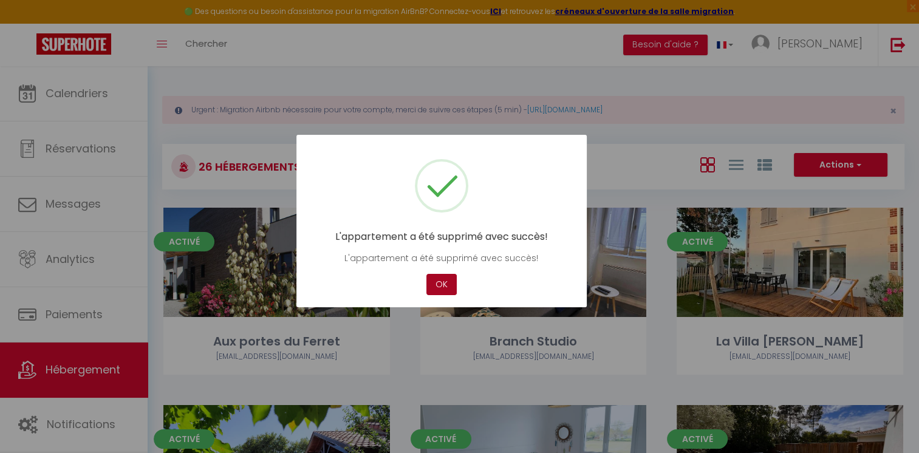
click at [446, 289] on button "OK" at bounding box center [441, 284] width 30 height 21
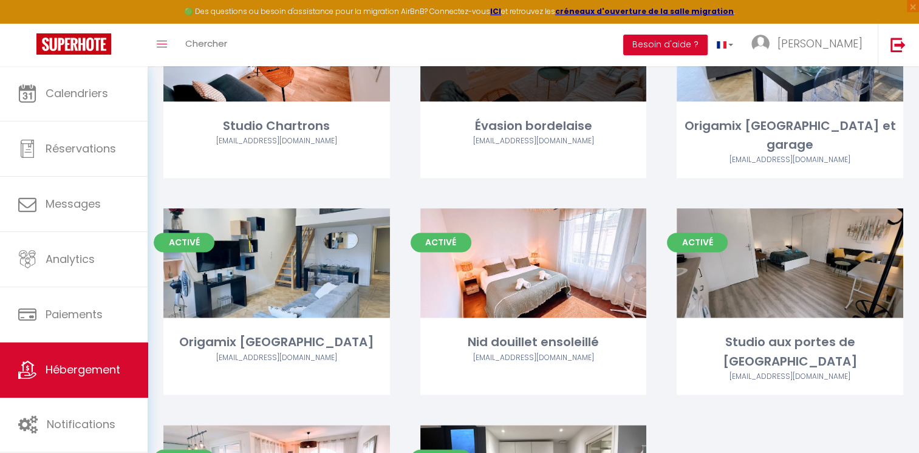
scroll to position [1565, 0]
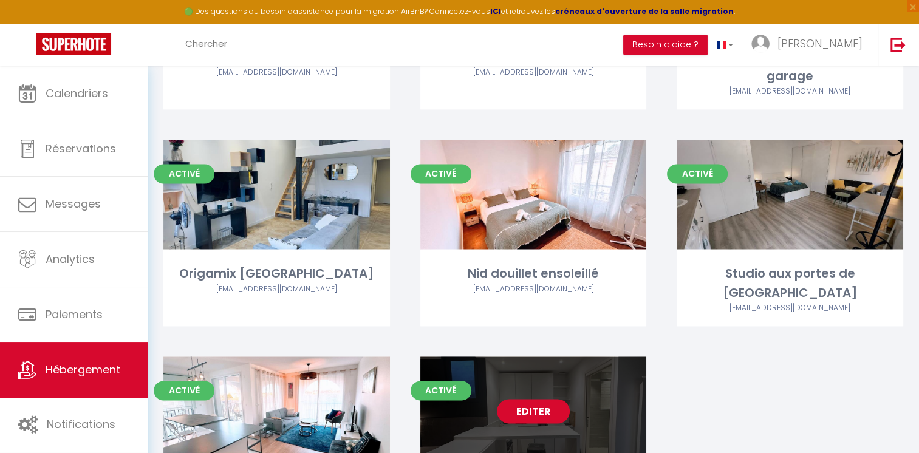
click at [545, 399] on link "Editer" at bounding box center [533, 411] width 73 height 24
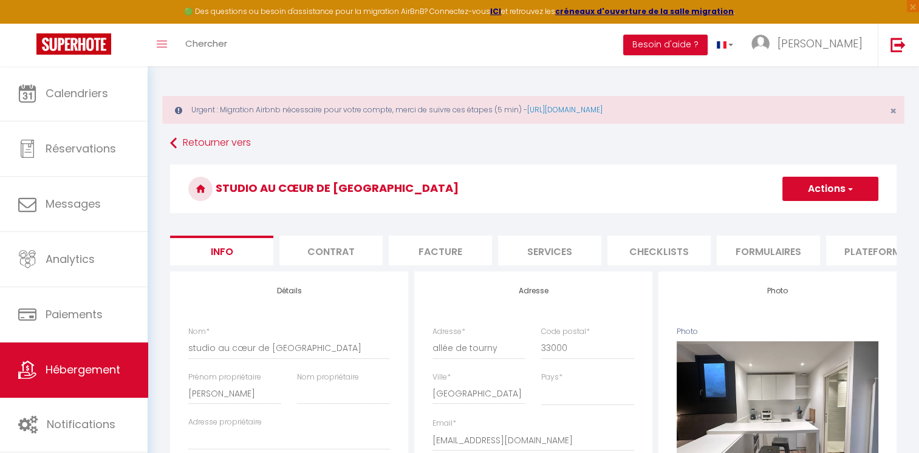
click at [871, 188] on button "Actions" at bounding box center [830, 189] width 96 height 24
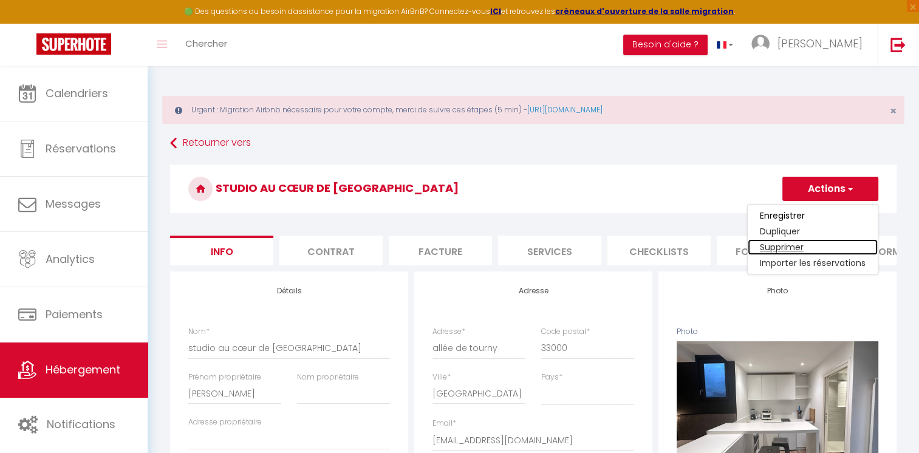
click at [786, 245] on link "Supprimer" at bounding box center [813, 247] width 130 height 16
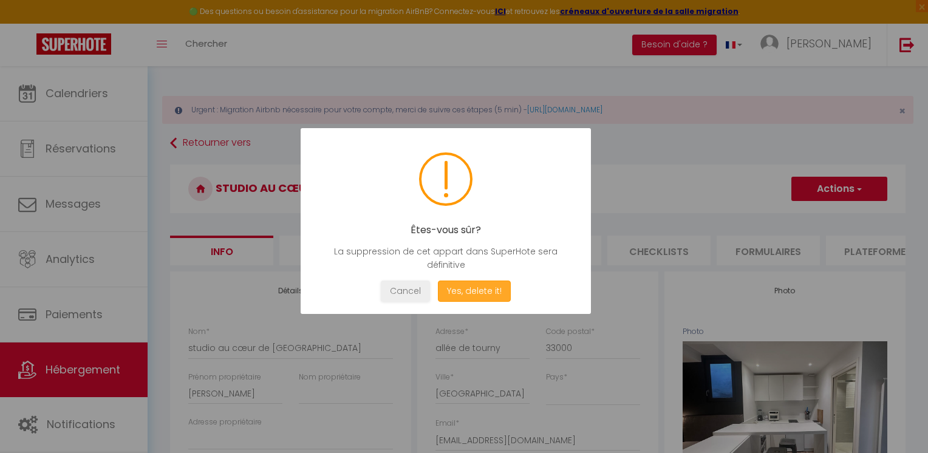
click at [495, 285] on button "Yes, delete it!" at bounding box center [474, 291] width 73 height 21
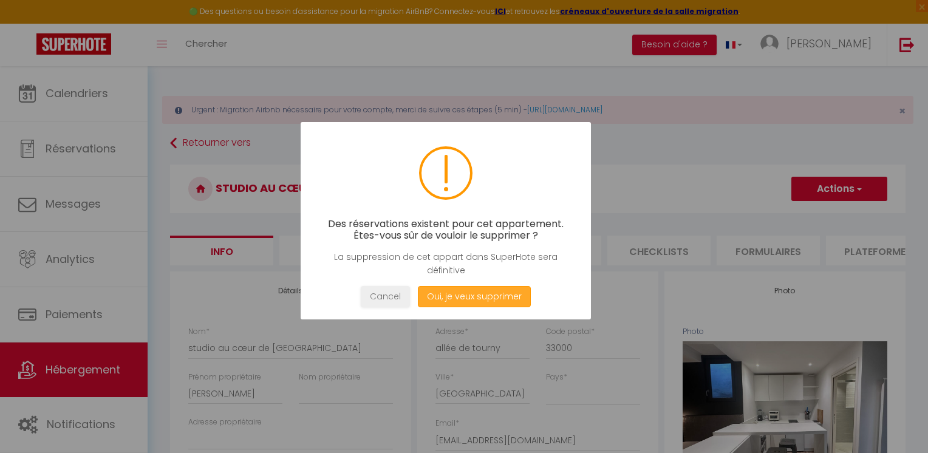
click at [488, 295] on button "Oui, je veux supprimer" at bounding box center [474, 296] width 113 height 21
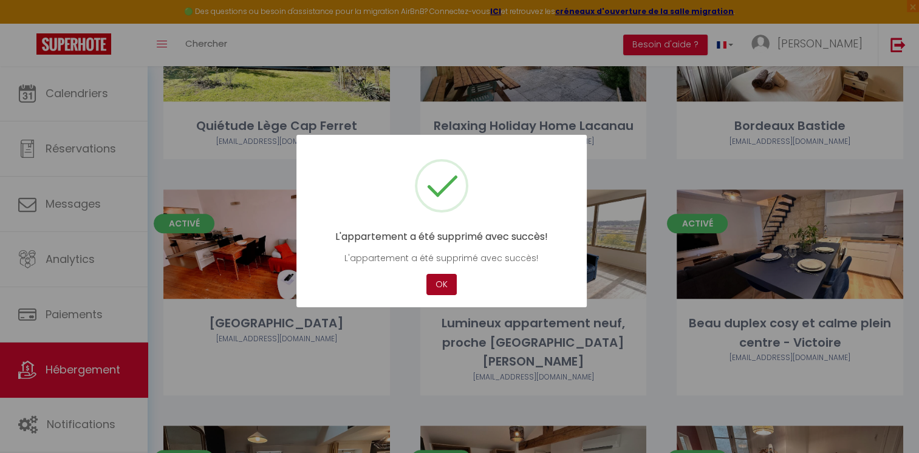
scroll to position [668, 0]
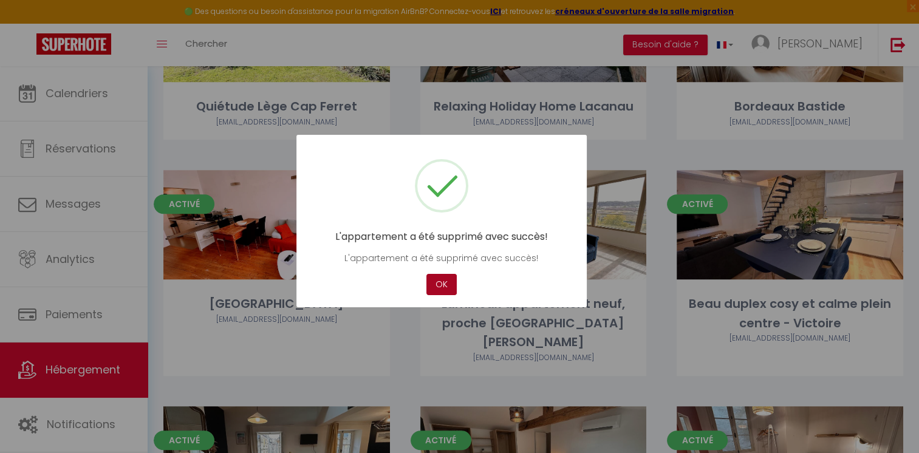
click at [446, 283] on button "OK" at bounding box center [441, 284] width 30 height 21
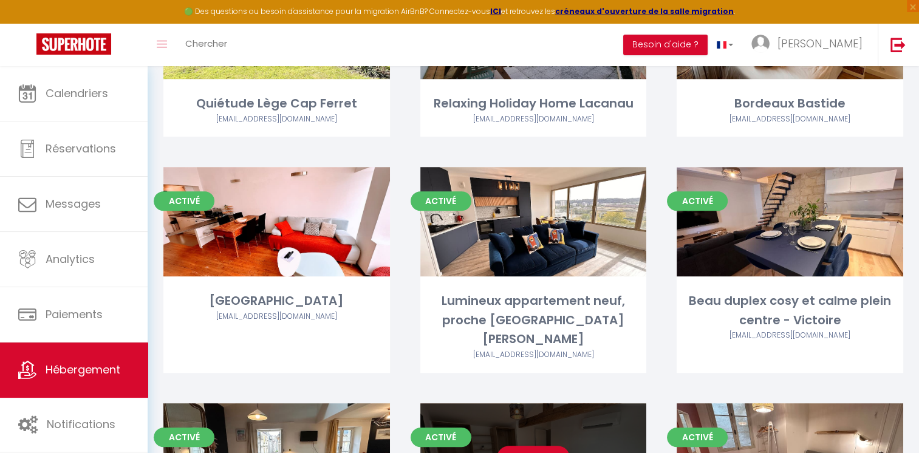
scroll to position [729, 0]
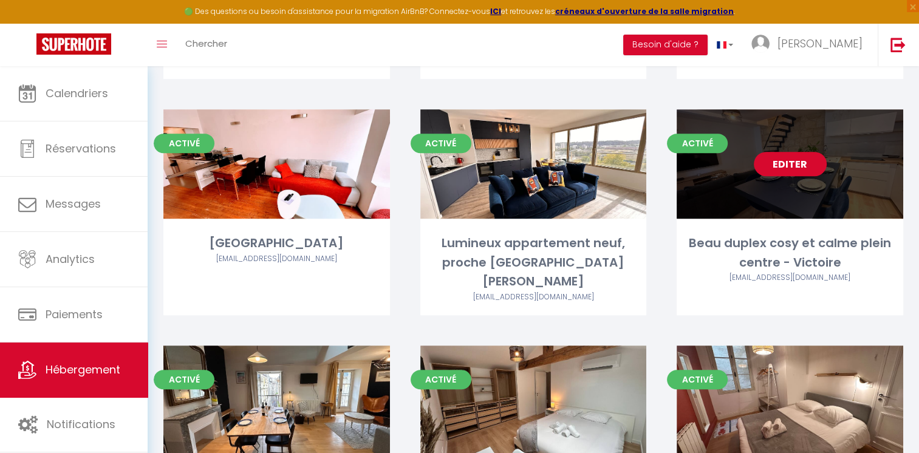
click at [793, 152] on link "Editer" at bounding box center [790, 164] width 73 height 24
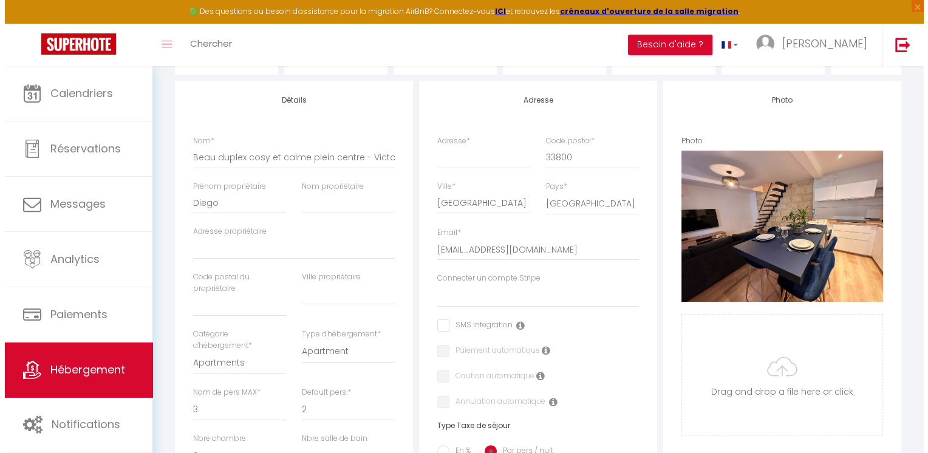
scroll to position [9, 0]
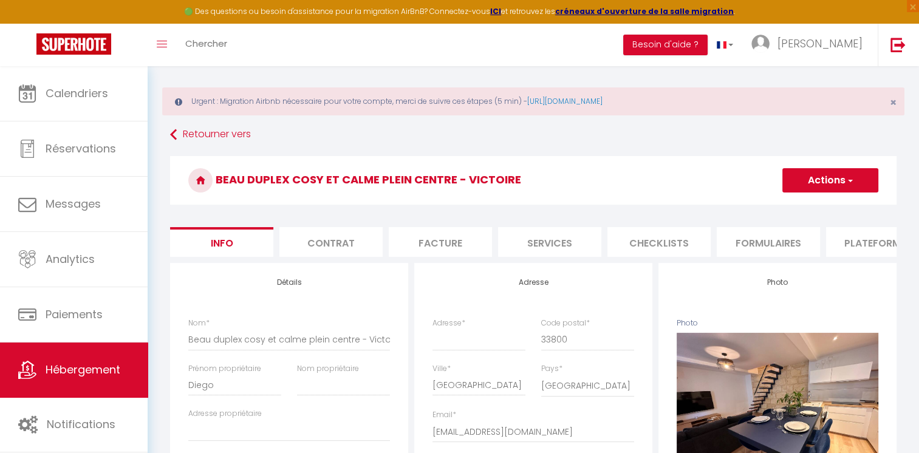
click at [810, 175] on button "Actions" at bounding box center [830, 180] width 96 height 24
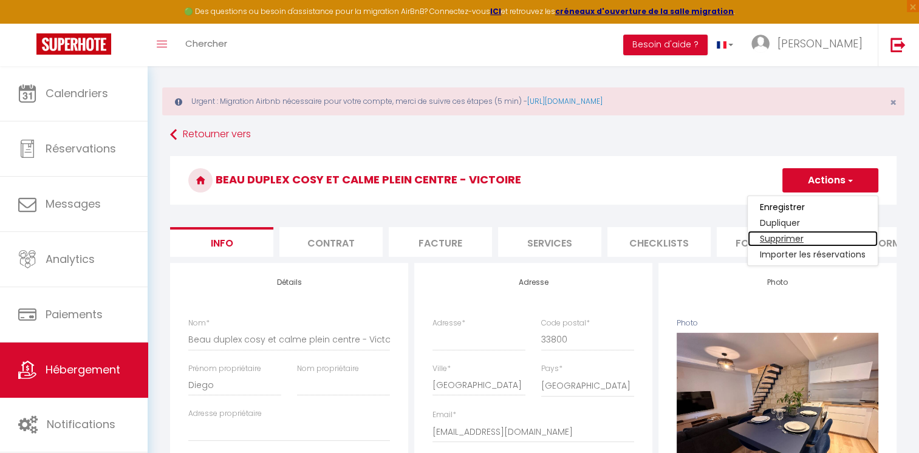
click at [772, 240] on link "Supprimer" at bounding box center [813, 239] width 130 height 16
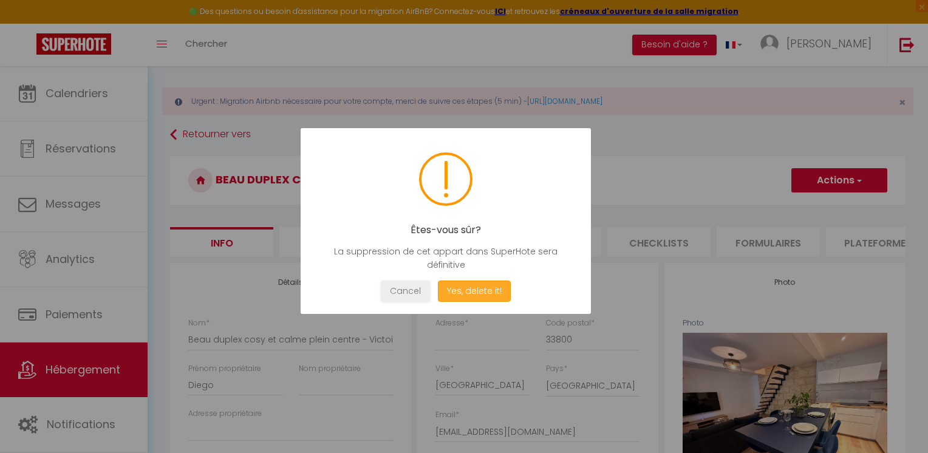
click at [494, 297] on button "Yes, delete it!" at bounding box center [474, 291] width 73 height 21
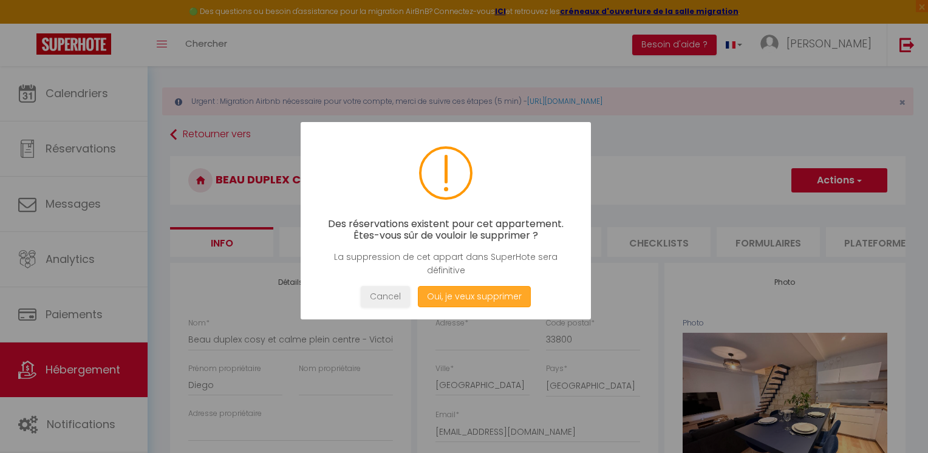
click at [494, 297] on button "Oui, je veux supprimer" at bounding box center [474, 296] width 113 height 21
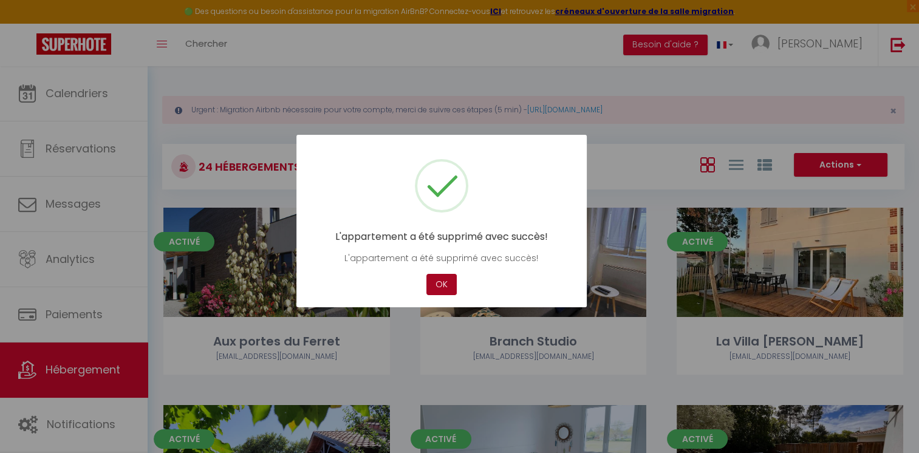
click at [452, 288] on button "OK" at bounding box center [441, 284] width 30 height 21
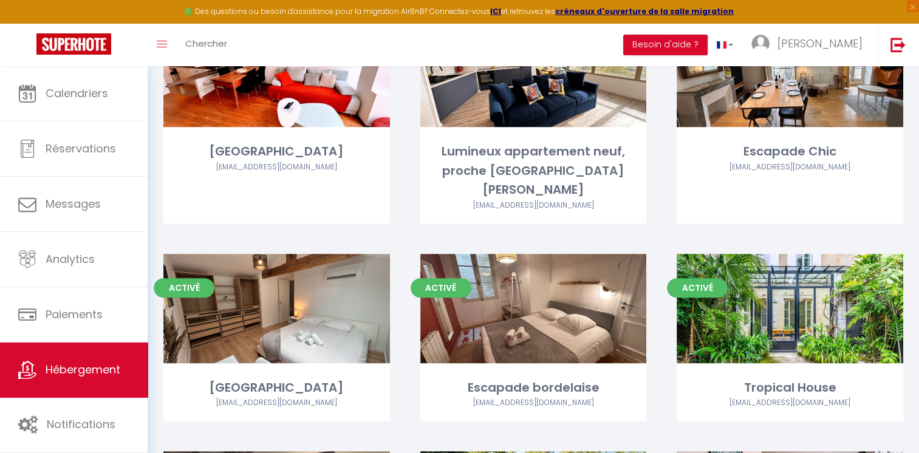
scroll to position [850, 0]
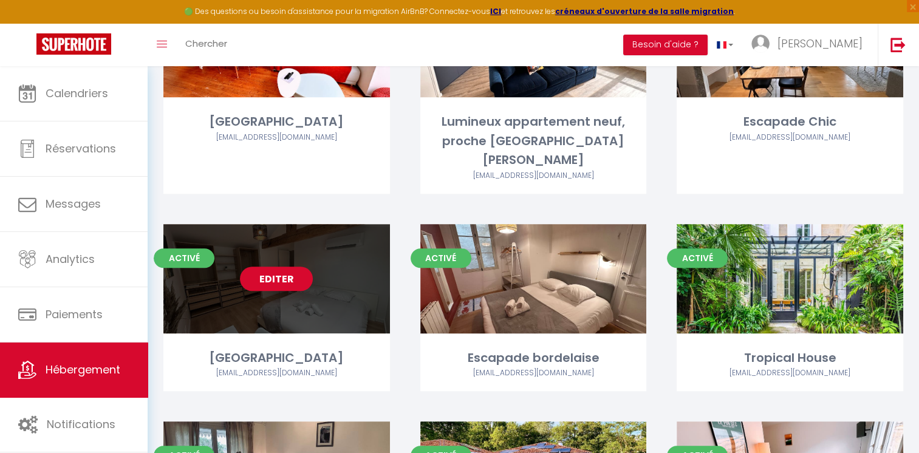
click at [248, 267] on link "Editer" at bounding box center [276, 279] width 73 height 24
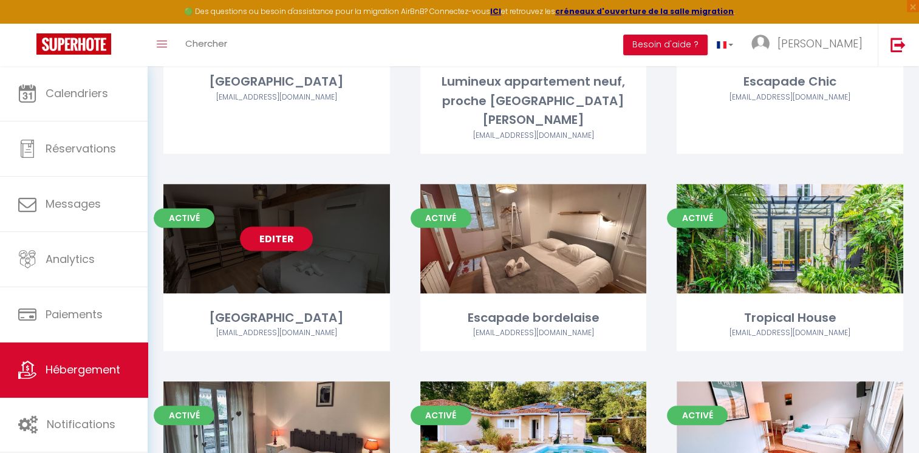
scroll to position [911, 0]
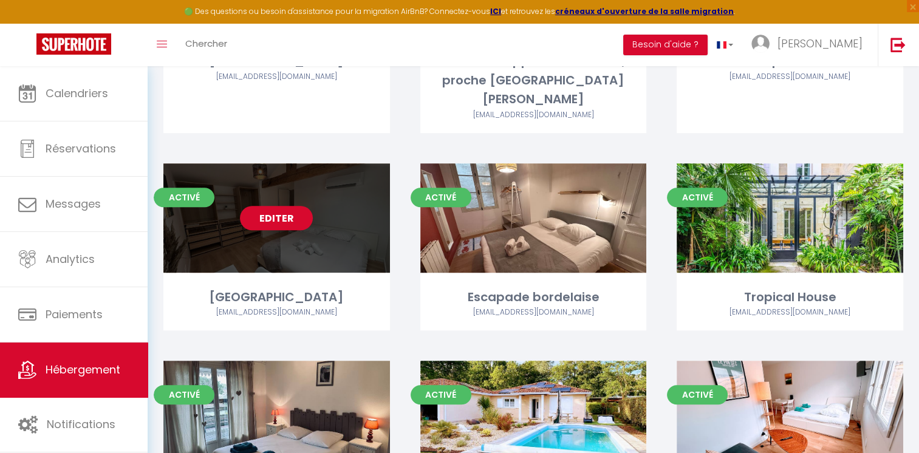
click at [296, 206] on link "Editer" at bounding box center [276, 218] width 73 height 24
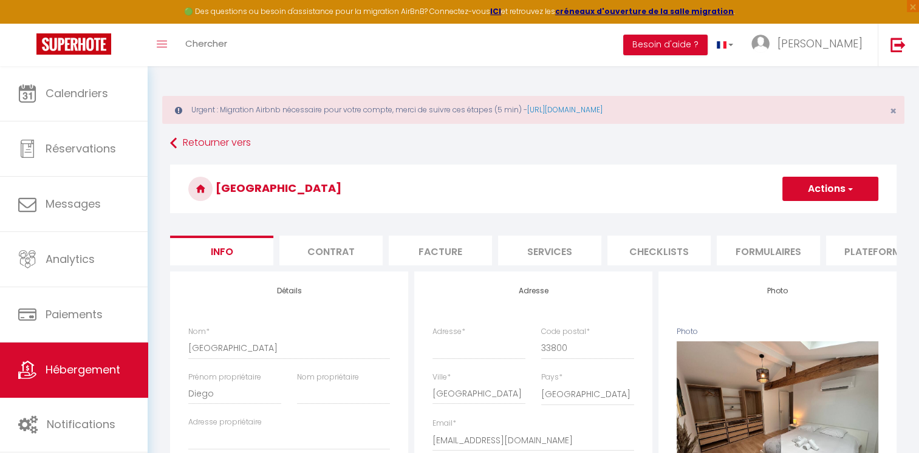
click at [843, 196] on button "Actions" at bounding box center [830, 189] width 96 height 24
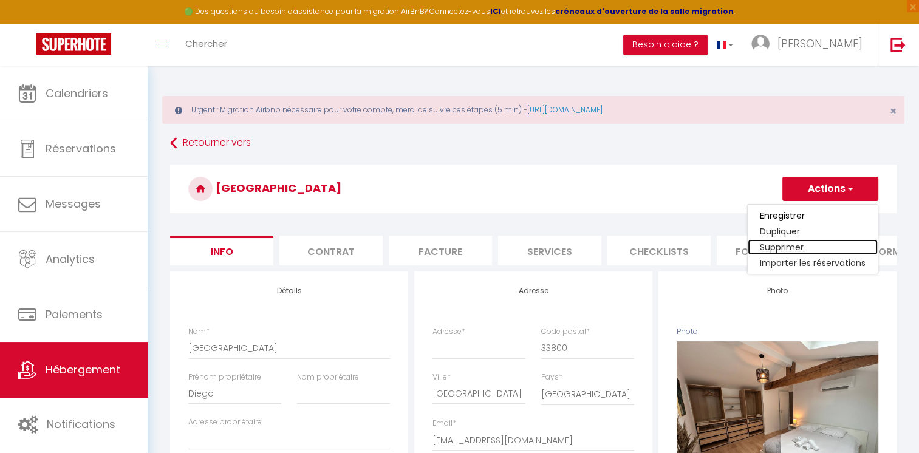
click at [787, 247] on link "Supprimer" at bounding box center [813, 247] width 130 height 16
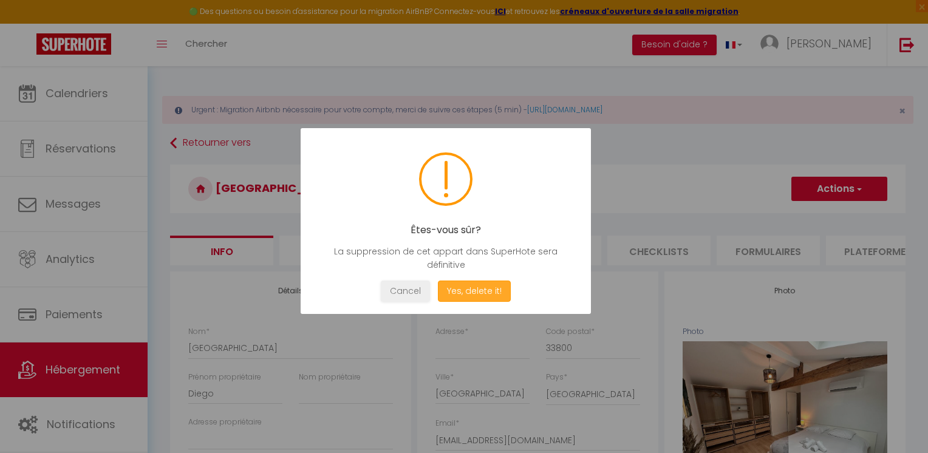
click at [462, 293] on button "Yes, delete it!" at bounding box center [474, 291] width 73 height 21
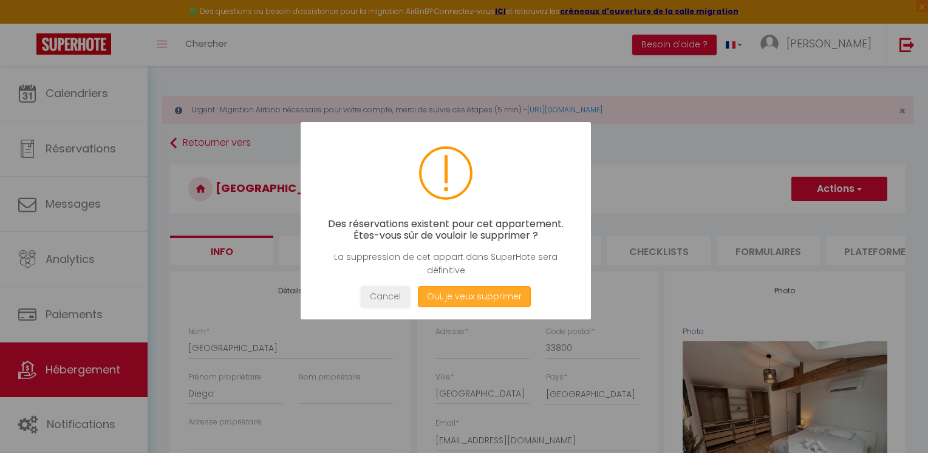
click at [462, 292] on button "Oui, je veux supprimer" at bounding box center [474, 296] width 113 height 21
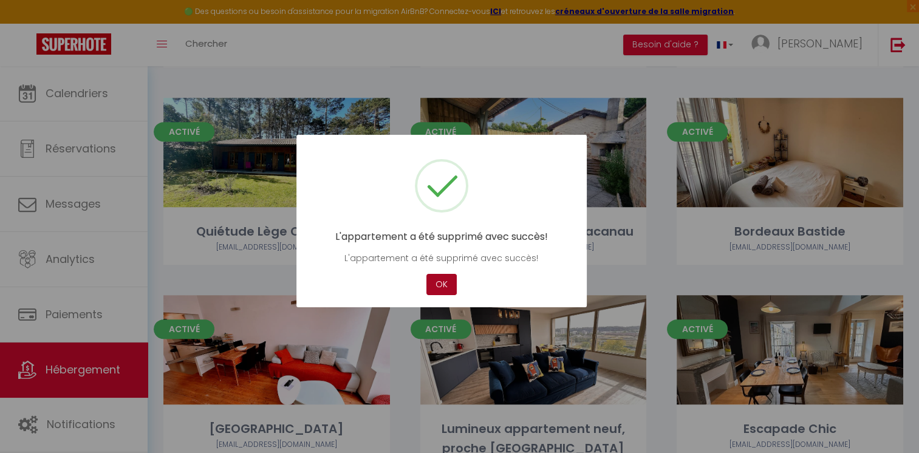
scroll to position [729, 0]
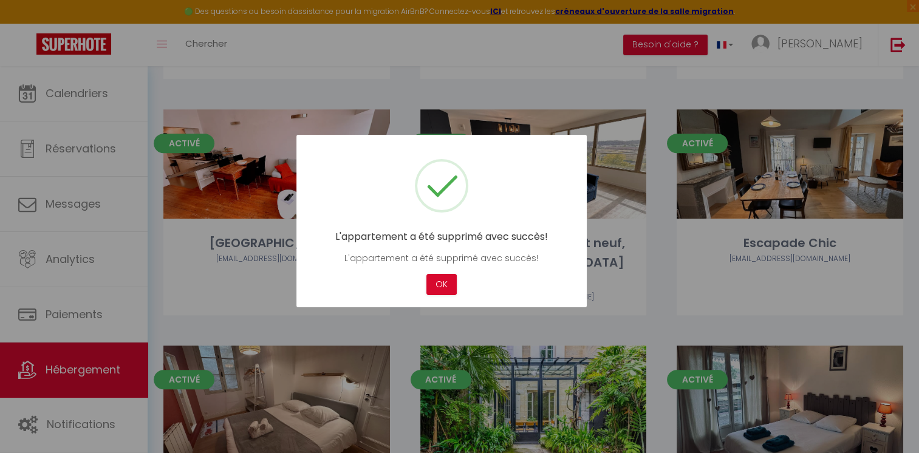
click at [440, 269] on div "L'appartement a été supprimé avec succès! L'appartement a été supprimé avec suc…" at bounding box center [441, 221] width 290 height 172
click at [445, 281] on button "OK" at bounding box center [441, 284] width 30 height 21
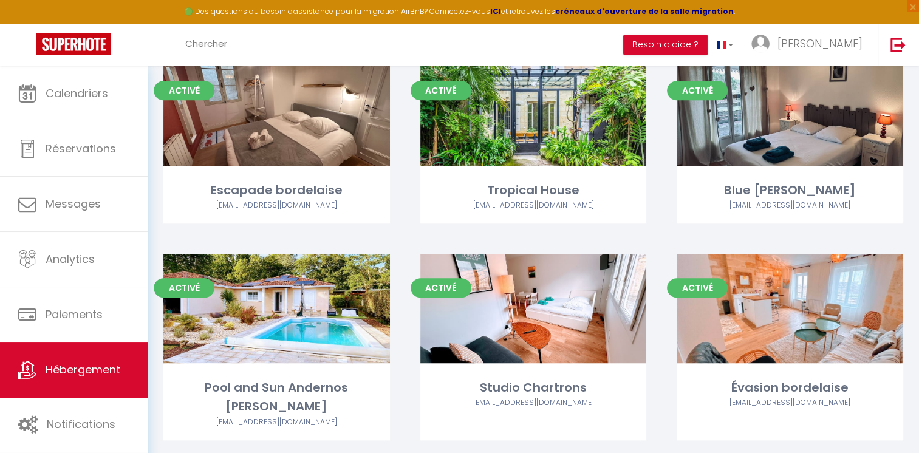
scroll to position [1032, 0]
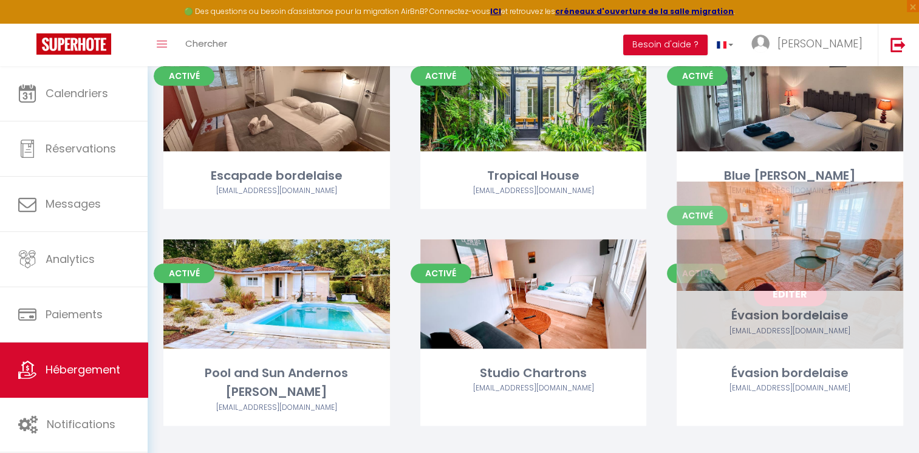
click at [793, 282] on link "Editer" at bounding box center [790, 294] width 73 height 24
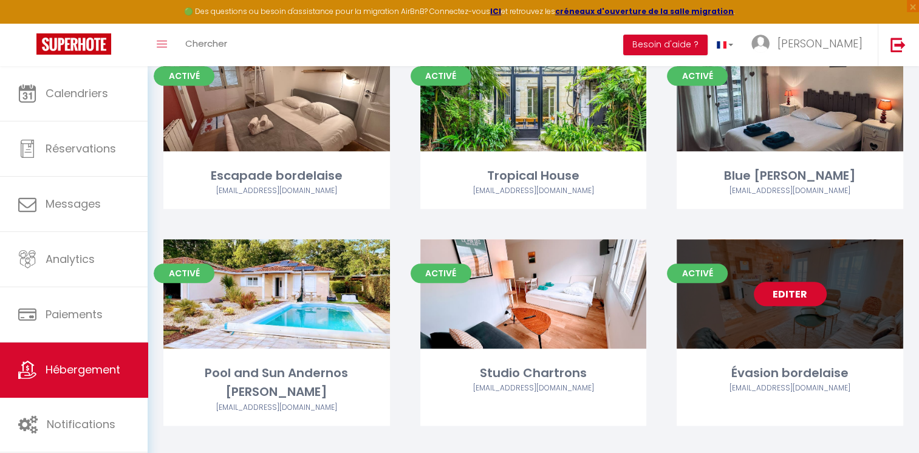
click at [793, 282] on link "Editer" at bounding box center [790, 294] width 73 height 24
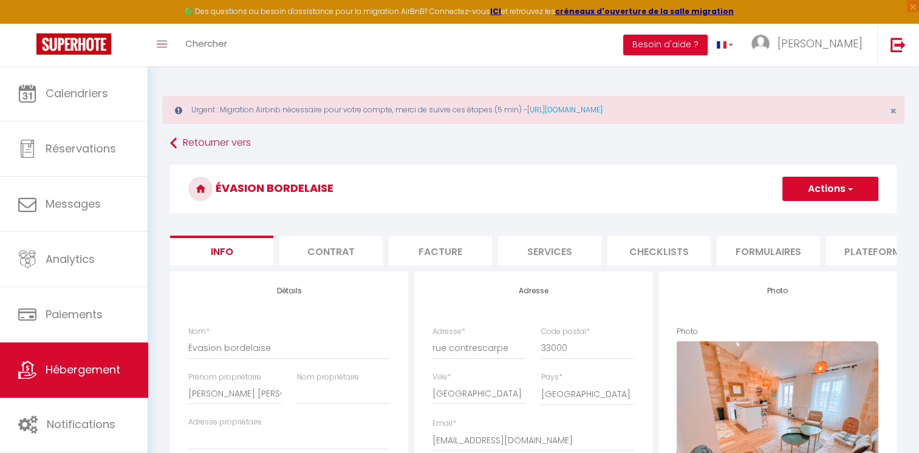
click at [860, 193] on button "Actions" at bounding box center [830, 189] width 96 height 24
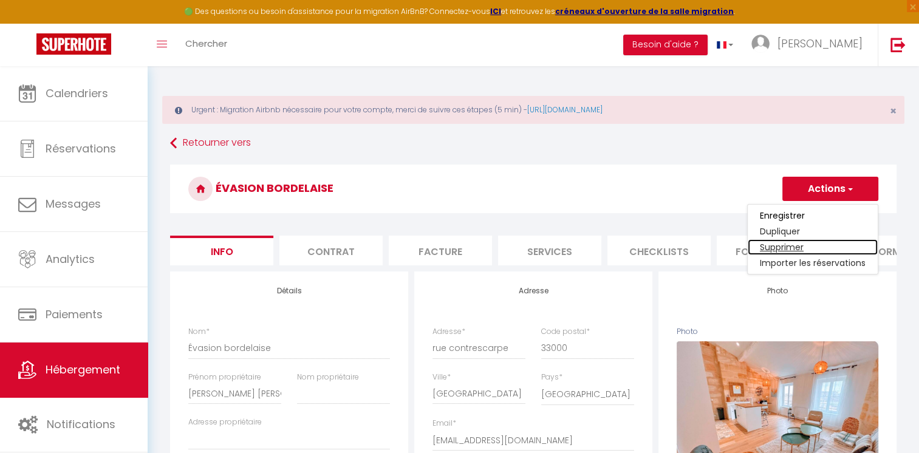
click at [783, 244] on link "Supprimer" at bounding box center [813, 247] width 130 height 16
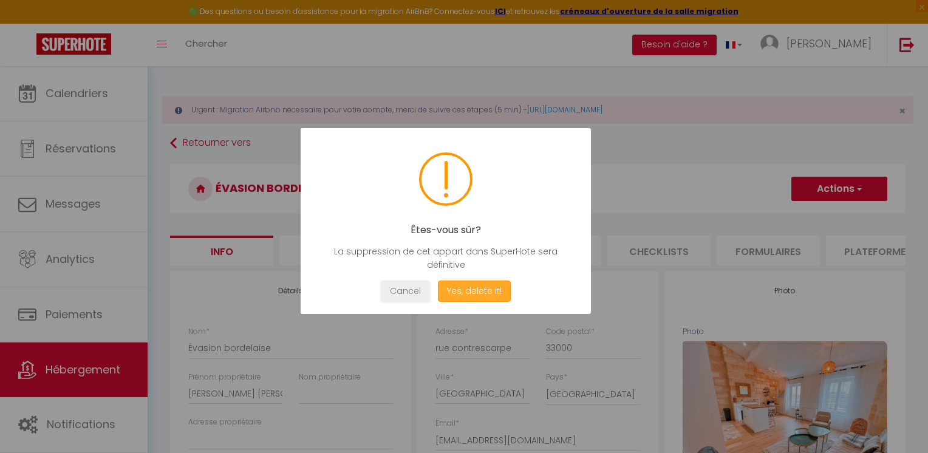
click at [474, 295] on button "Yes, delete it!" at bounding box center [474, 291] width 73 height 21
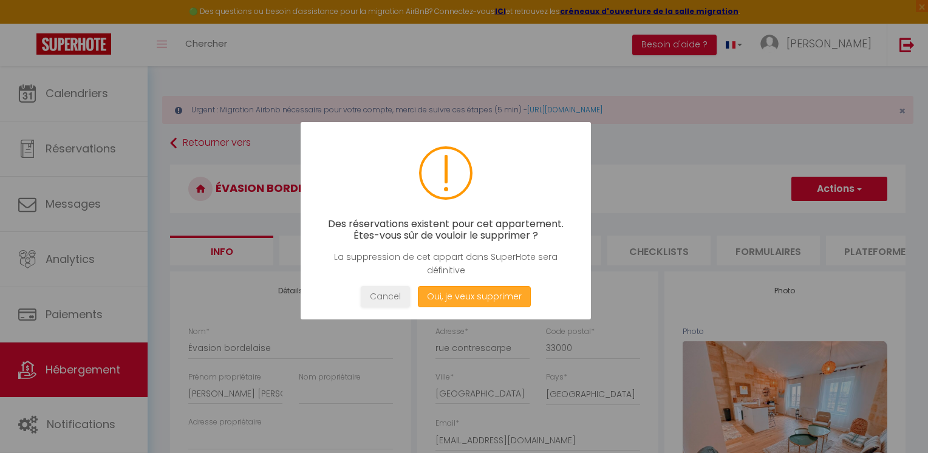
click at [474, 295] on button "Oui, je veux supprimer" at bounding box center [474, 296] width 113 height 21
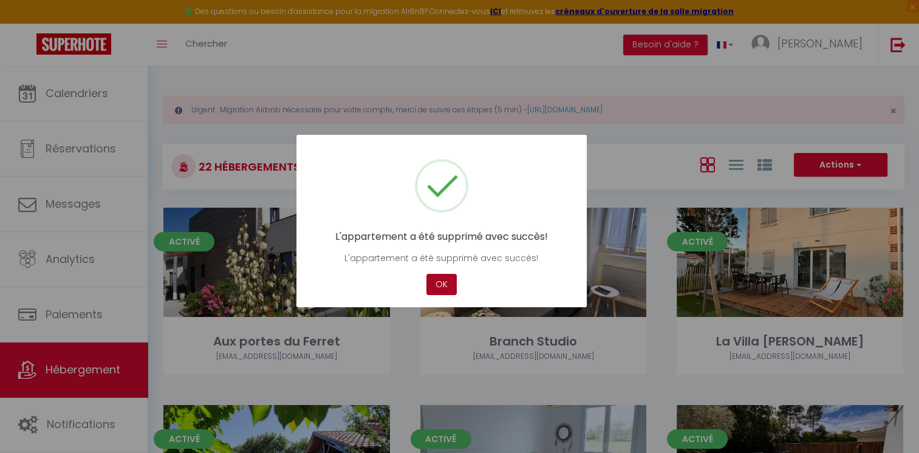
click at [441, 286] on button "OK" at bounding box center [441, 284] width 30 height 21
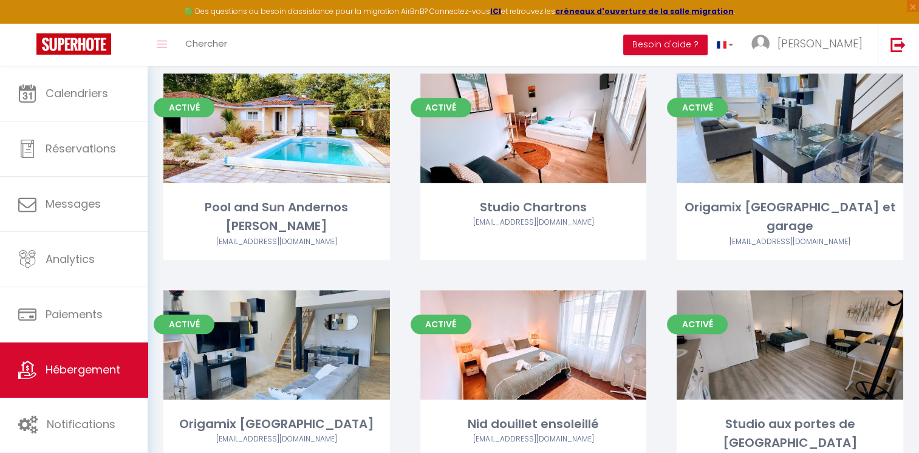
scroll to position [1093, 0]
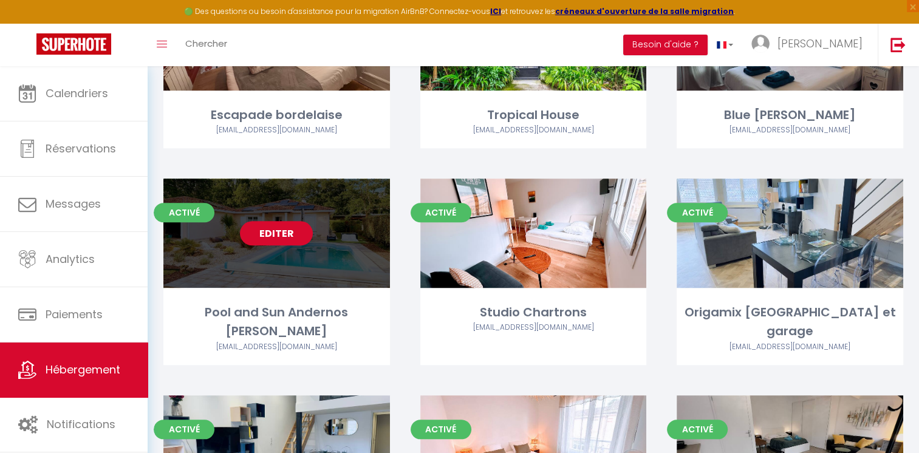
click at [281, 221] on link "Editer" at bounding box center [276, 233] width 73 height 24
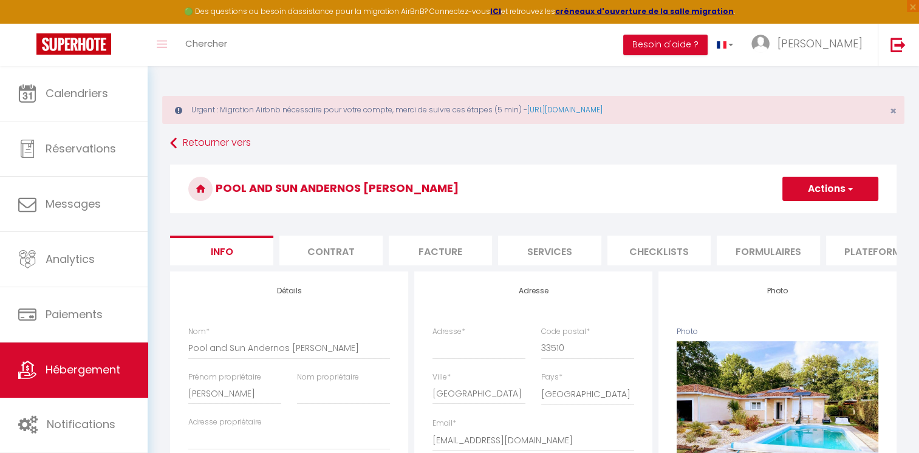
click at [825, 187] on button "Actions" at bounding box center [830, 189] width 96 height 24
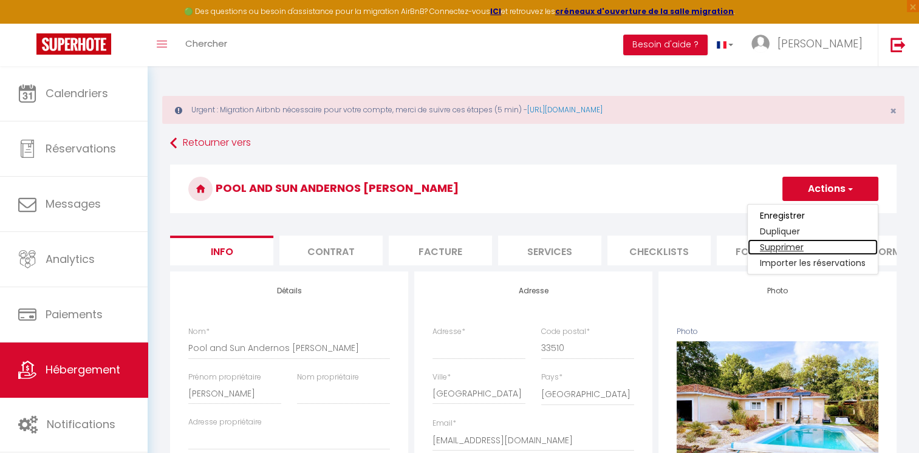
click at [787, 243] on link "Supprimer" at bounding box center [813, 247] width 130 height 16
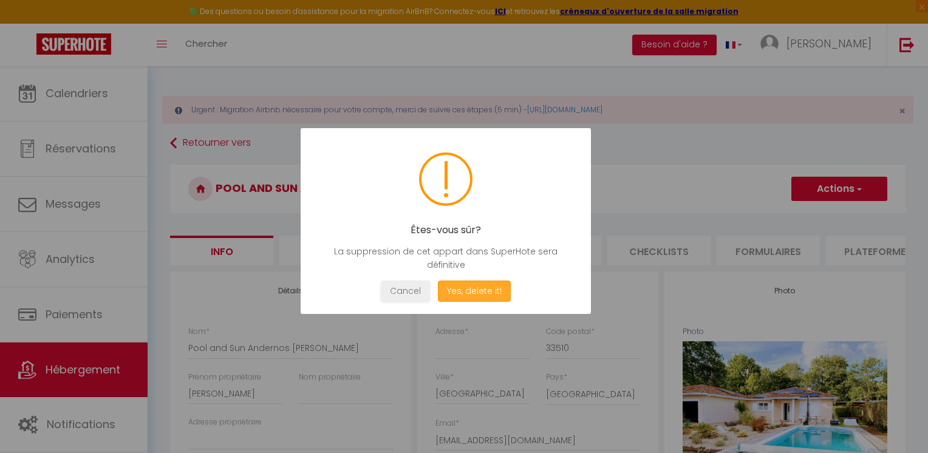
click at [474, 285] on button "Yes, delete it!" at bounding box center [474, 291] width 73 height 21
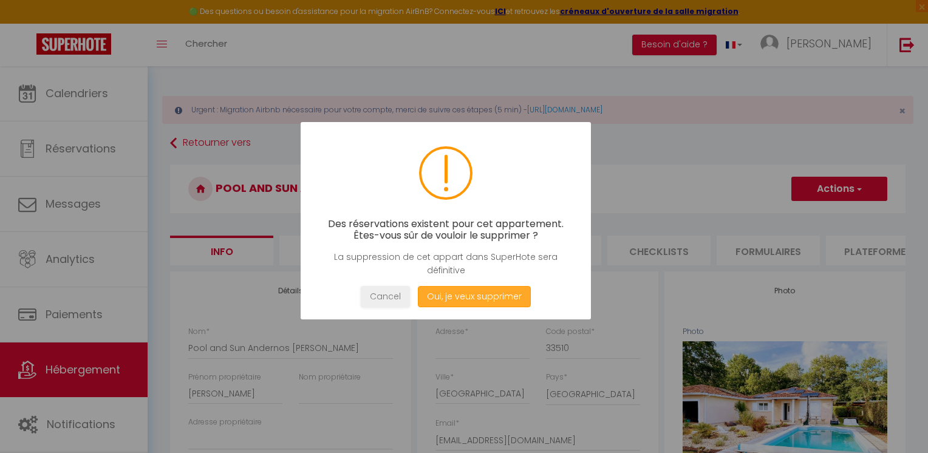
click at [473, 289] on button "Oui, je veux supprimer" at bounding box center [474, 296] width 113 height 21
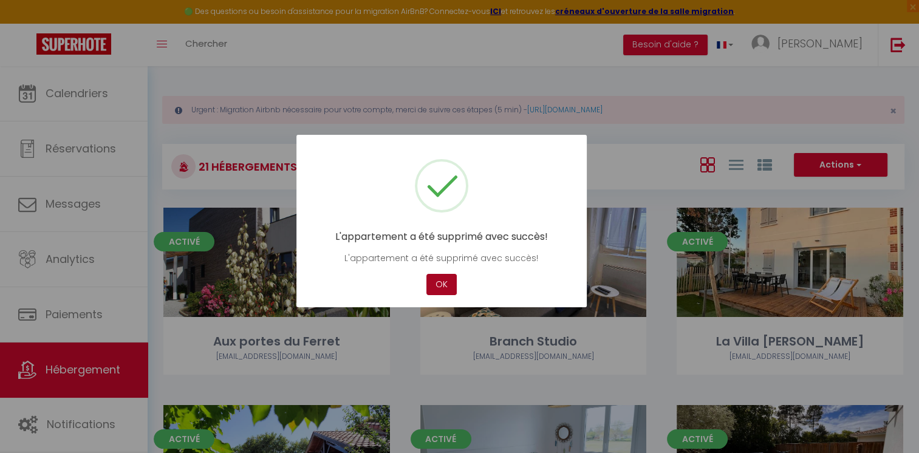
click at [443, 277] on button "OK" at bounding box center [441, 284] width 30 height 21
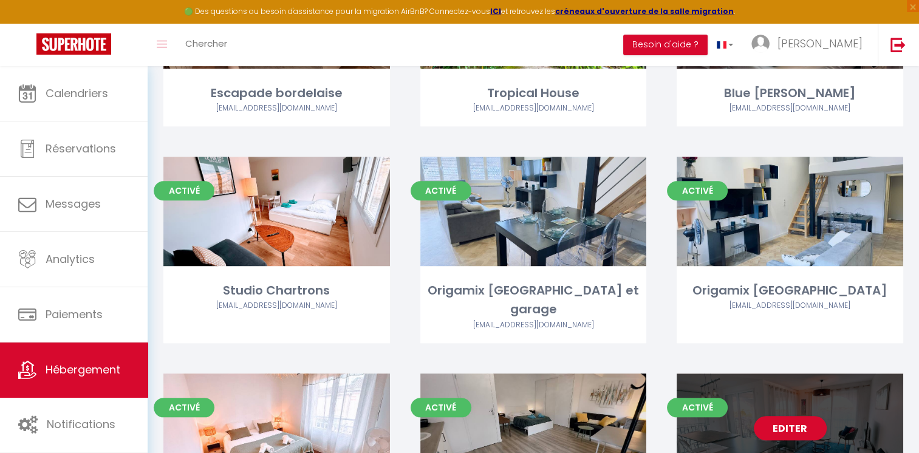
scroll to position [1170, 0]
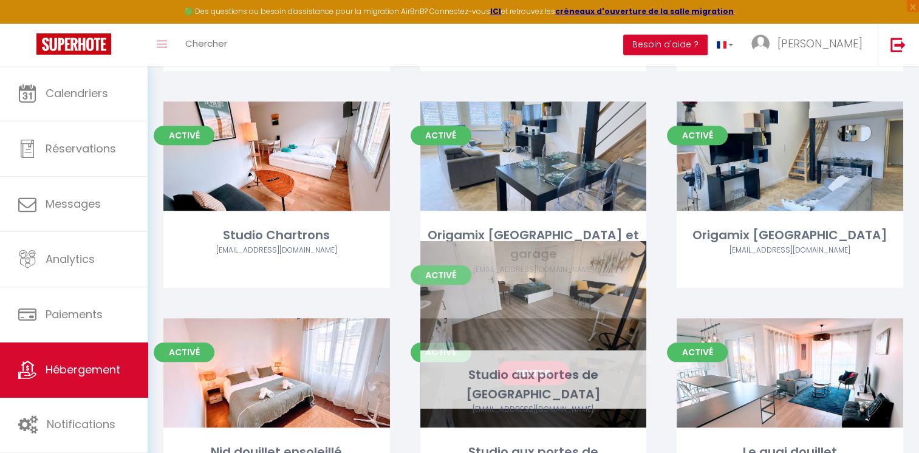
click at [545, 361] on link "Editer" at bounding box center [533, 373] width 73 height 24
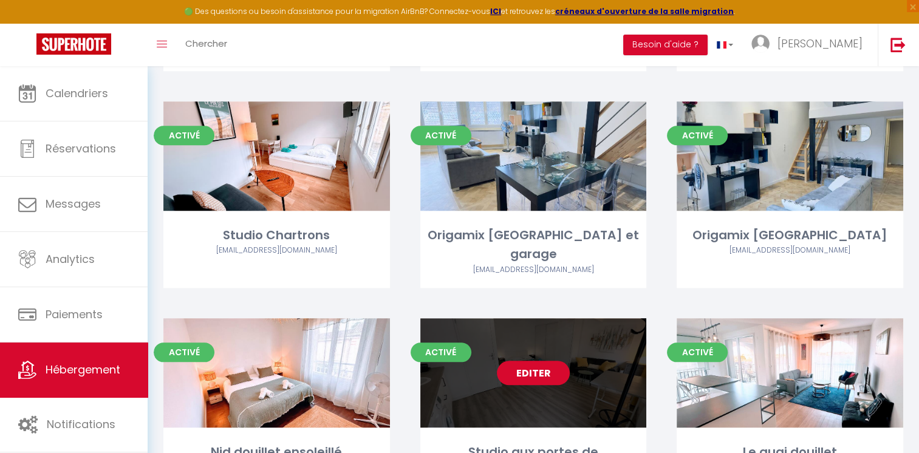
click at [544, 361] on link "Editer" at bounding box center [533, 373] width 73 height 24
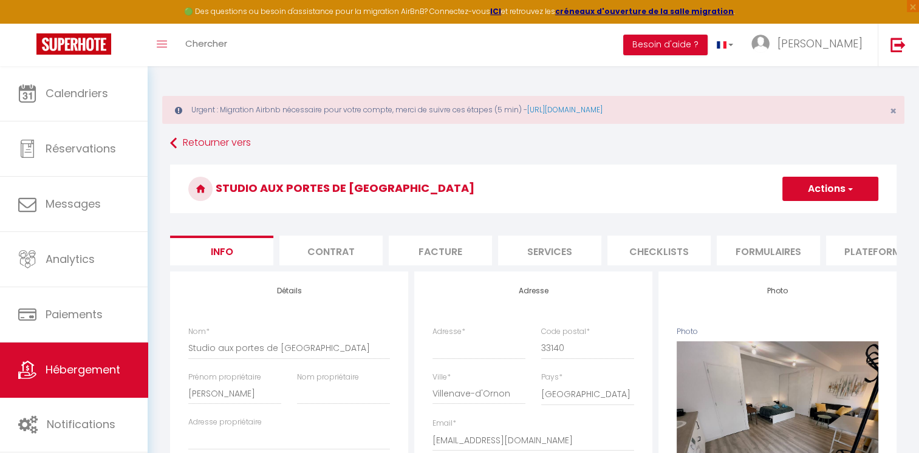
click at [807, 198] on button "Actions" at bounding box center [830, 189] width 96 height 24
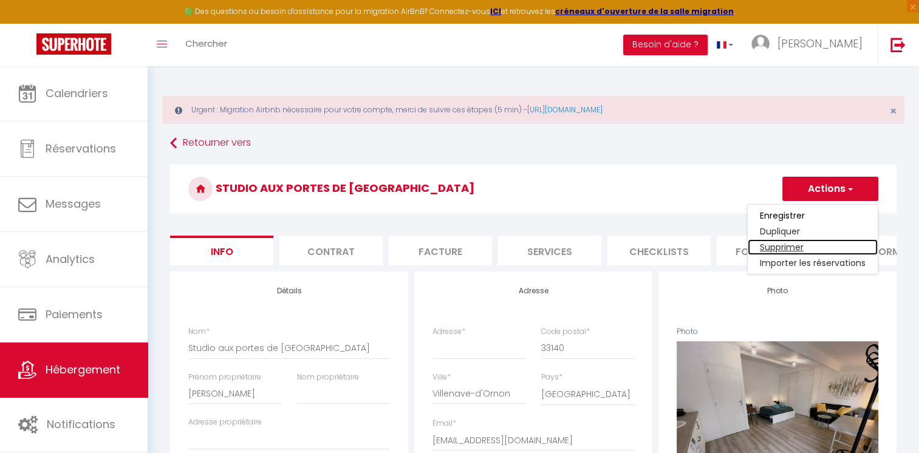
click at [771, 243] on link "Supprimer" at bounding box center [813, 247] width 130 height 16
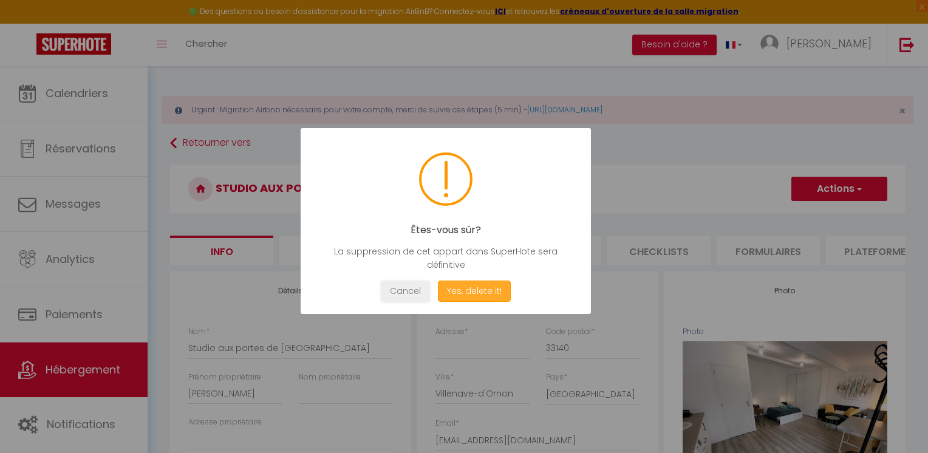
click at [487, 294] on button "Yes, delete it!" at bounding box center [474, 291] width 73 height 21
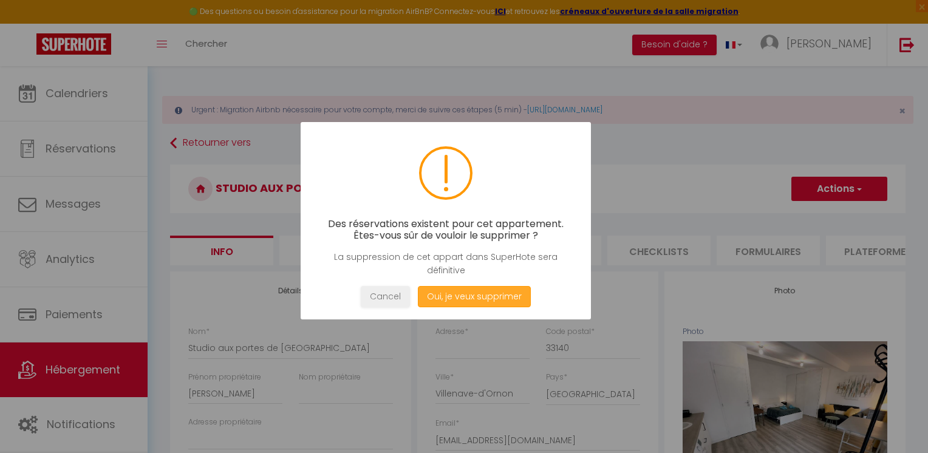
click at [486, 294] on button "Oui, je veux supprimer" at bounding box center [474, 296] width 113 height 21
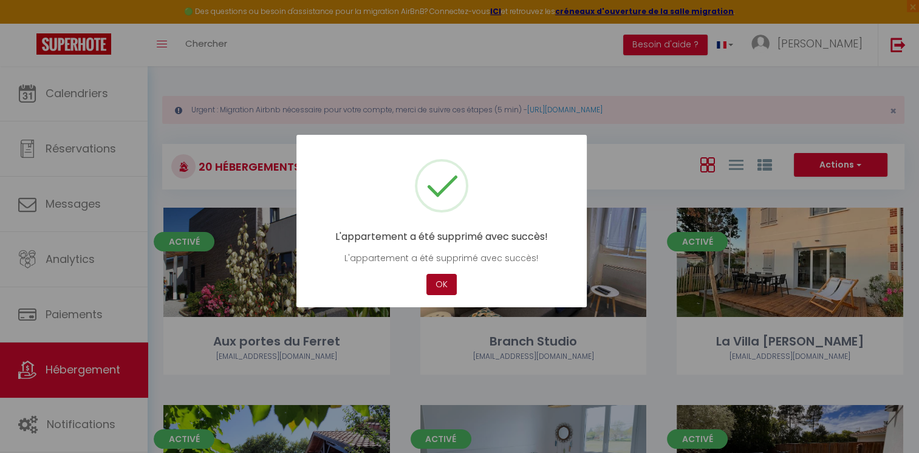
click at [441, 279] on button "OK" at bounding box center [441, 284] width 30 height 21
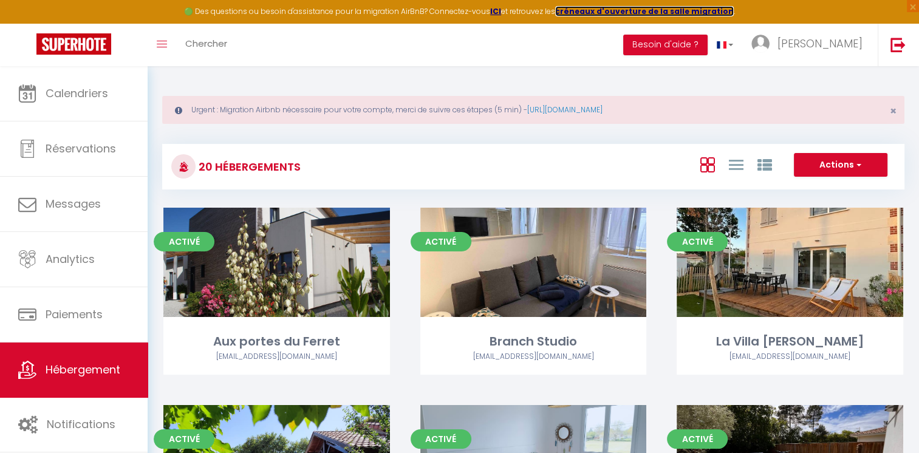
click at [594, 11] on strong "créneaux d'ouverture de la salle migration" at bounding box center [644, 11] width 179 height 10
